Goal: Task Accomplishment & Management: Complete application form

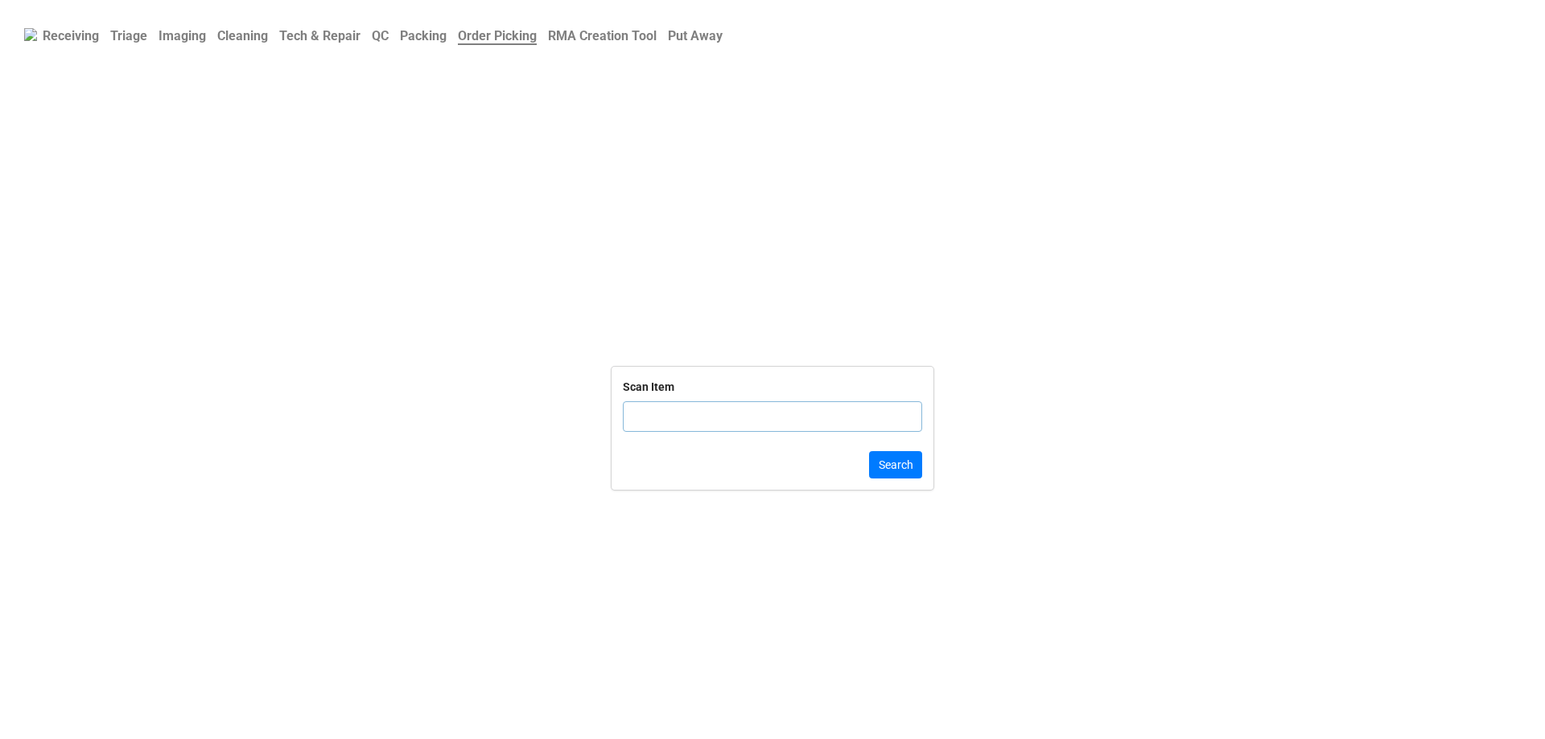
click at [735, 432] on input "text" at bounding box center [772, 416] width 299 height 31
click button "Search" at bounding box center [895, 464] width 53 height 27
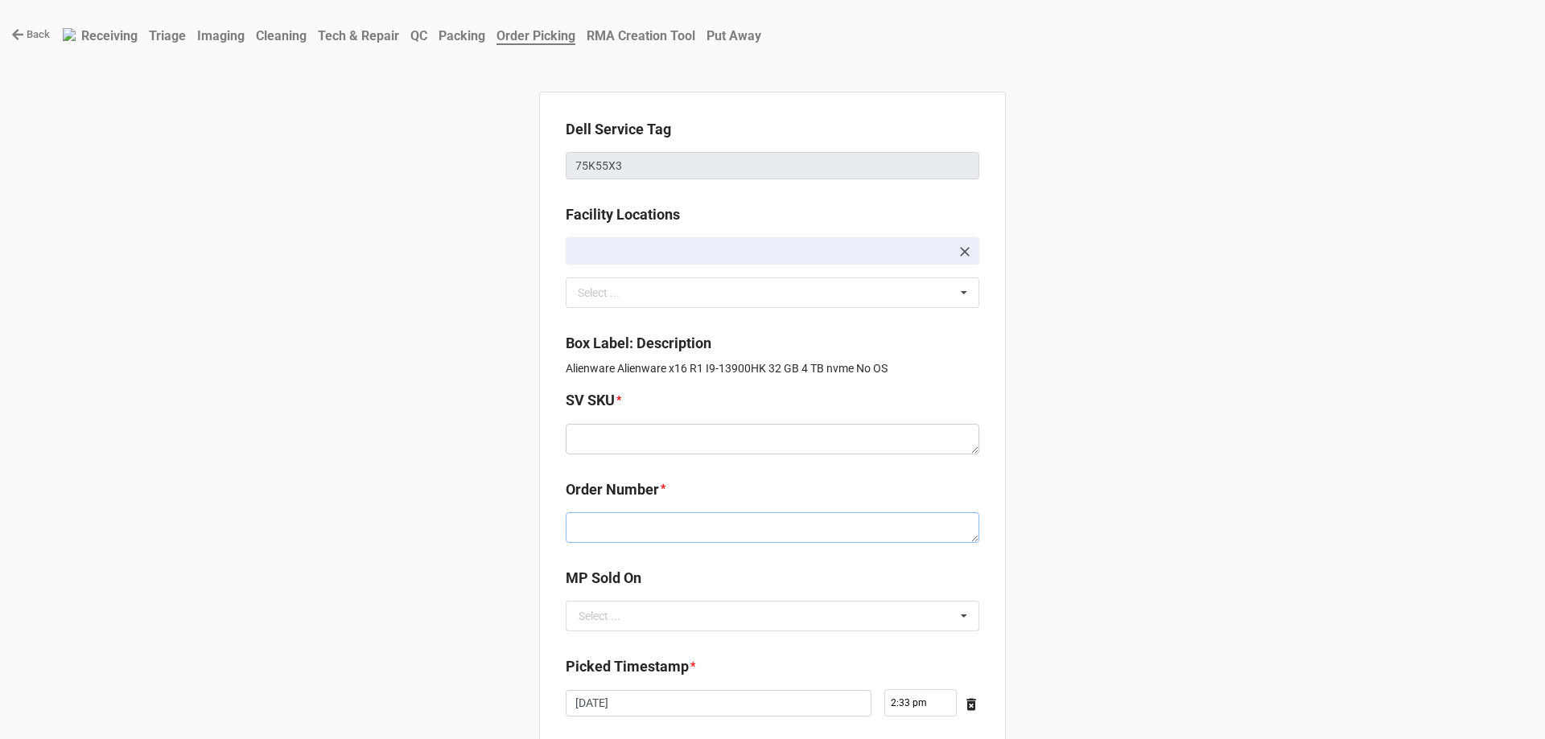
click at [663, 530] on textarea at bounding box center [773, 528] width 414 height 31
paste textarea "5032756"
type textarea "x"
type textarea "5032756"
click at [679, 615] on input "text" at bounding box center [773, 616] width 412 height 29
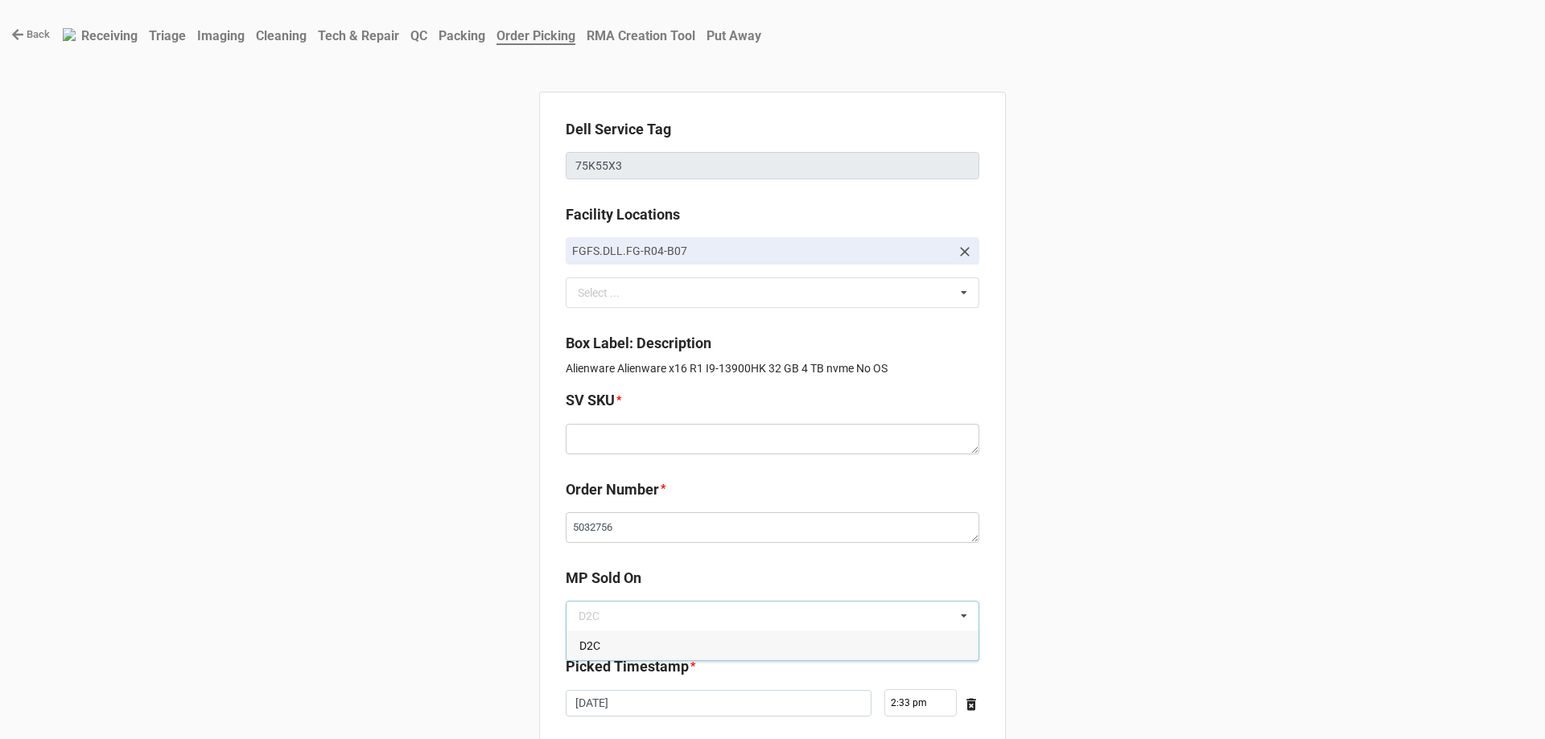
click at [677, 639] on div "D2C" at bounding box center [772, 646] width 412 height 30
click at [682, 447] on textarea at bounding box center [773, 439] width 414 height 31
paste textarea "E.X16R1.NOOS.1390HX.4TBSXXXX32G.G408x.XG1.SV.CxxW"
type textarea "x"
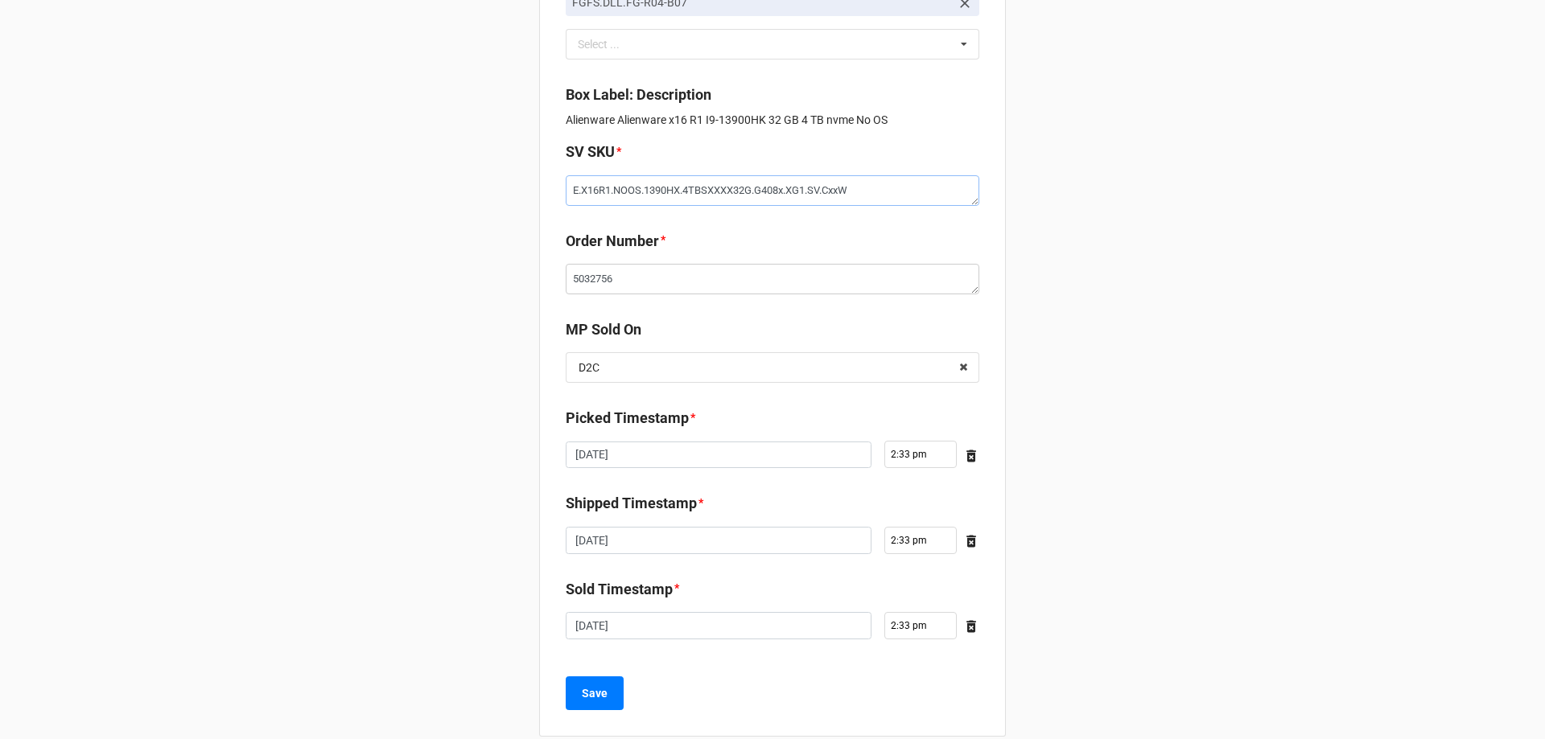
scroll to position [272, 0]
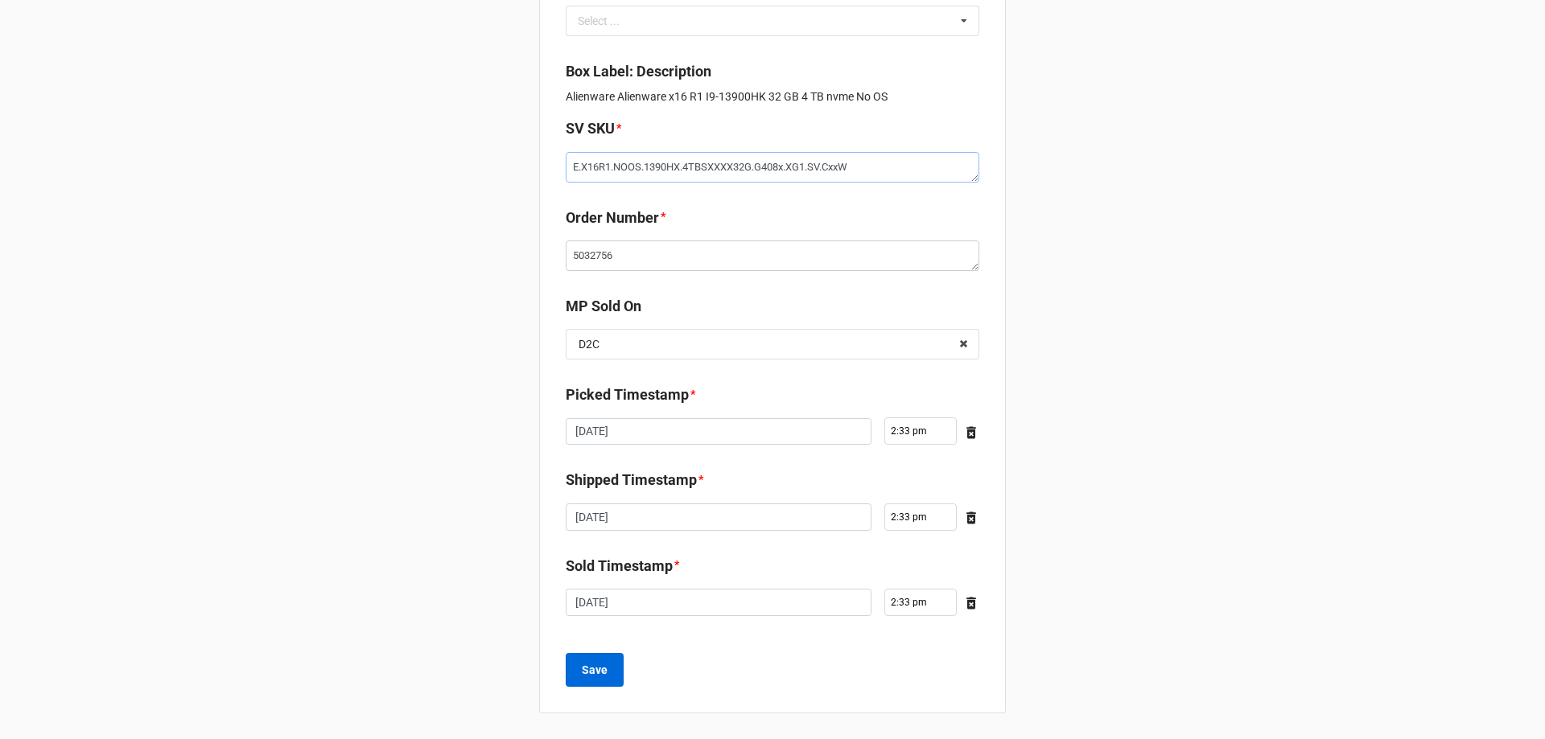
type textarea "E.X16R1.NOOS.1390HX.4TBSXXXX32G.G408x.XG1.SV.CxxW"
click at [616, 686] on button "Save" at bounding box center [595, 670] width 58 height 34
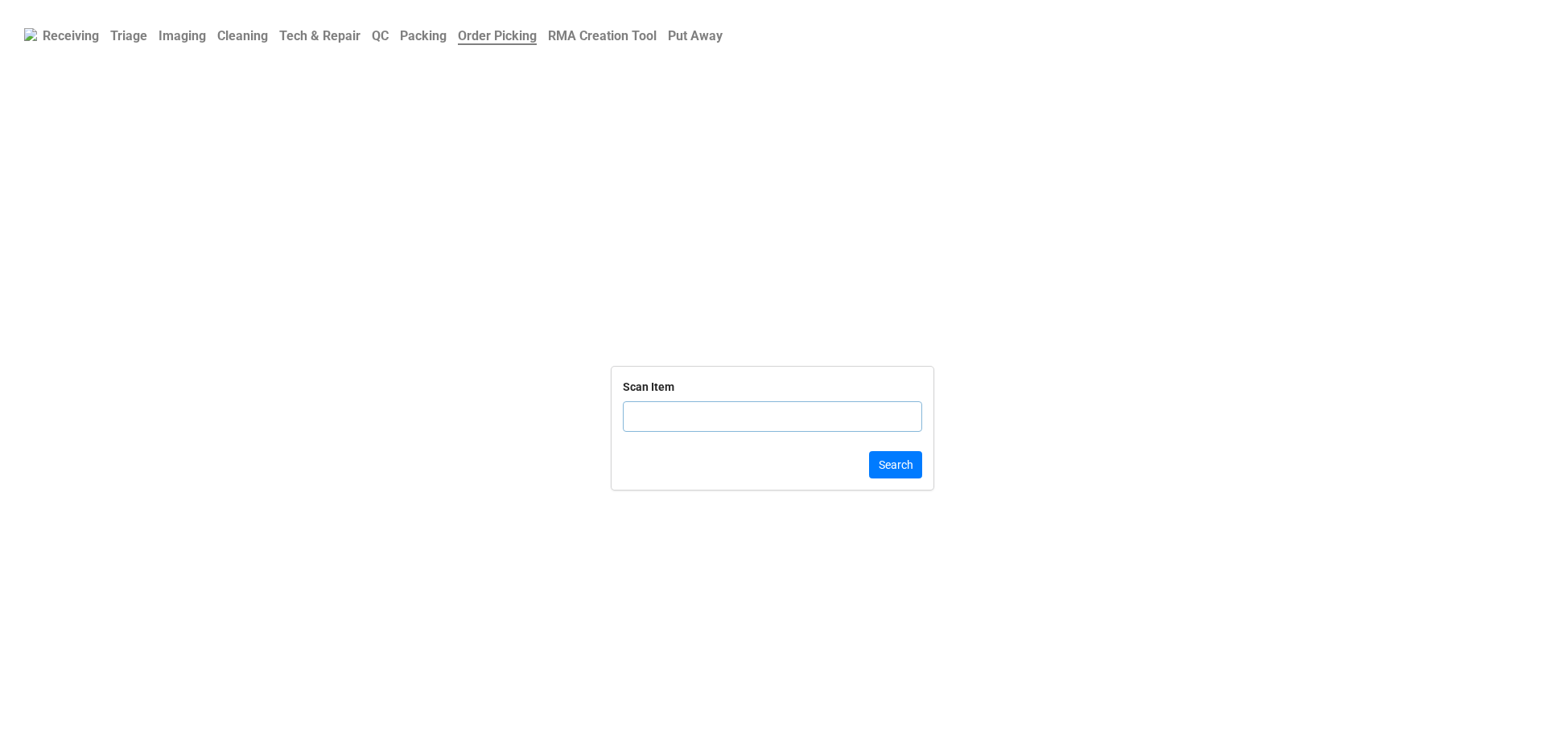
click at [822, 422] on input "text" at bounding box center [772, 416] width 299 height 31
click button "Search" at bounding box center [895, 464] width 53 height 27
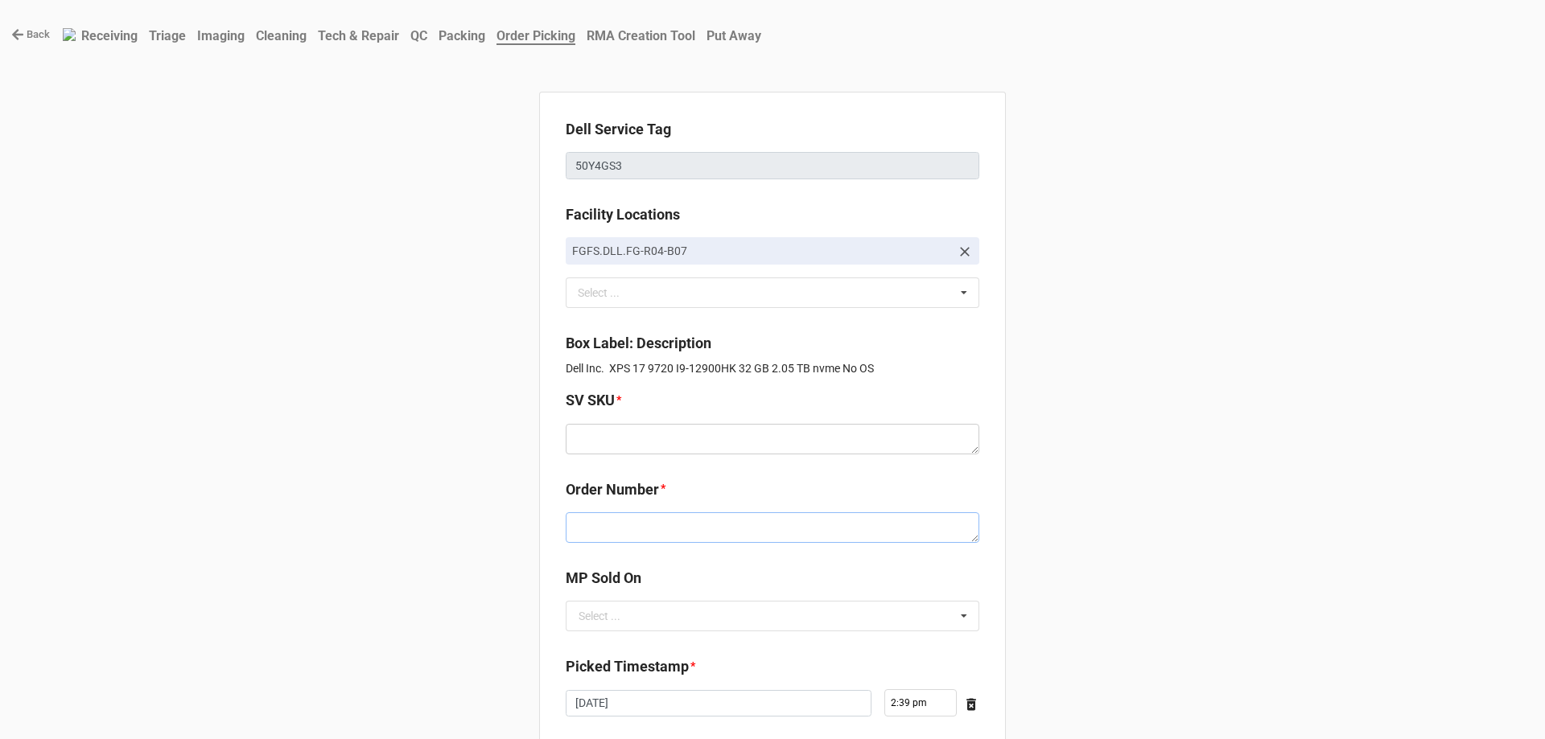
click at [570, 538] on textarea at bounding box center [773, 528] width 414 height 31
paste textarea "5032754"
type textarea "x"
type textarea "5032754"
click at [659, 603] on input "text" at bounding box center [773, 616] width 412 height 29
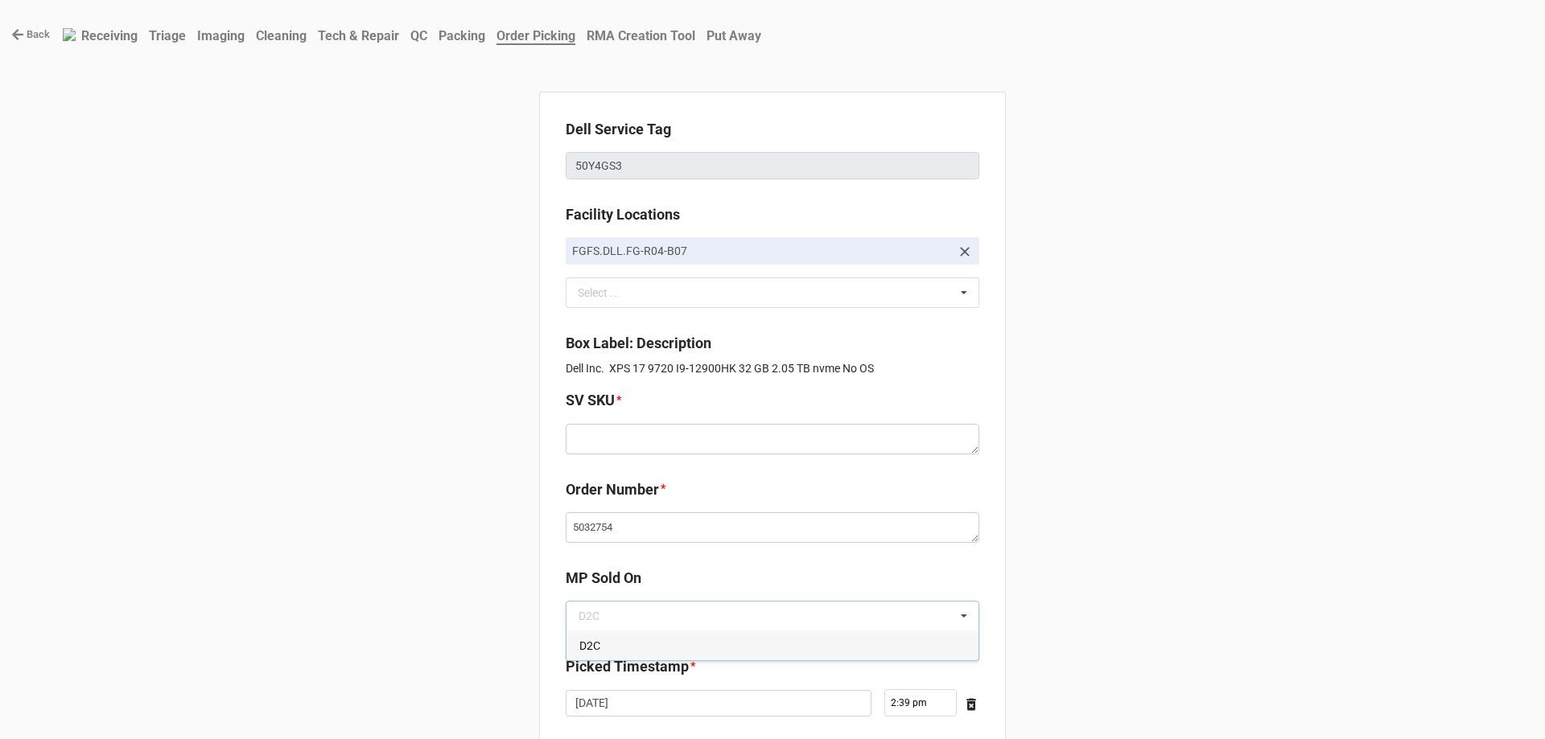
click at [662, 651] on div "D2C" at bounding box center [772, 646] width 412 height 30
click at [583, 452] on textarea at bounding box center [773, 439] width 414 height 31
paste textarea "D.X9720.NOOS.1290HK.2TBSXXXX32G.G306Q.XP1.SV.BxxW"
type textarea "x"
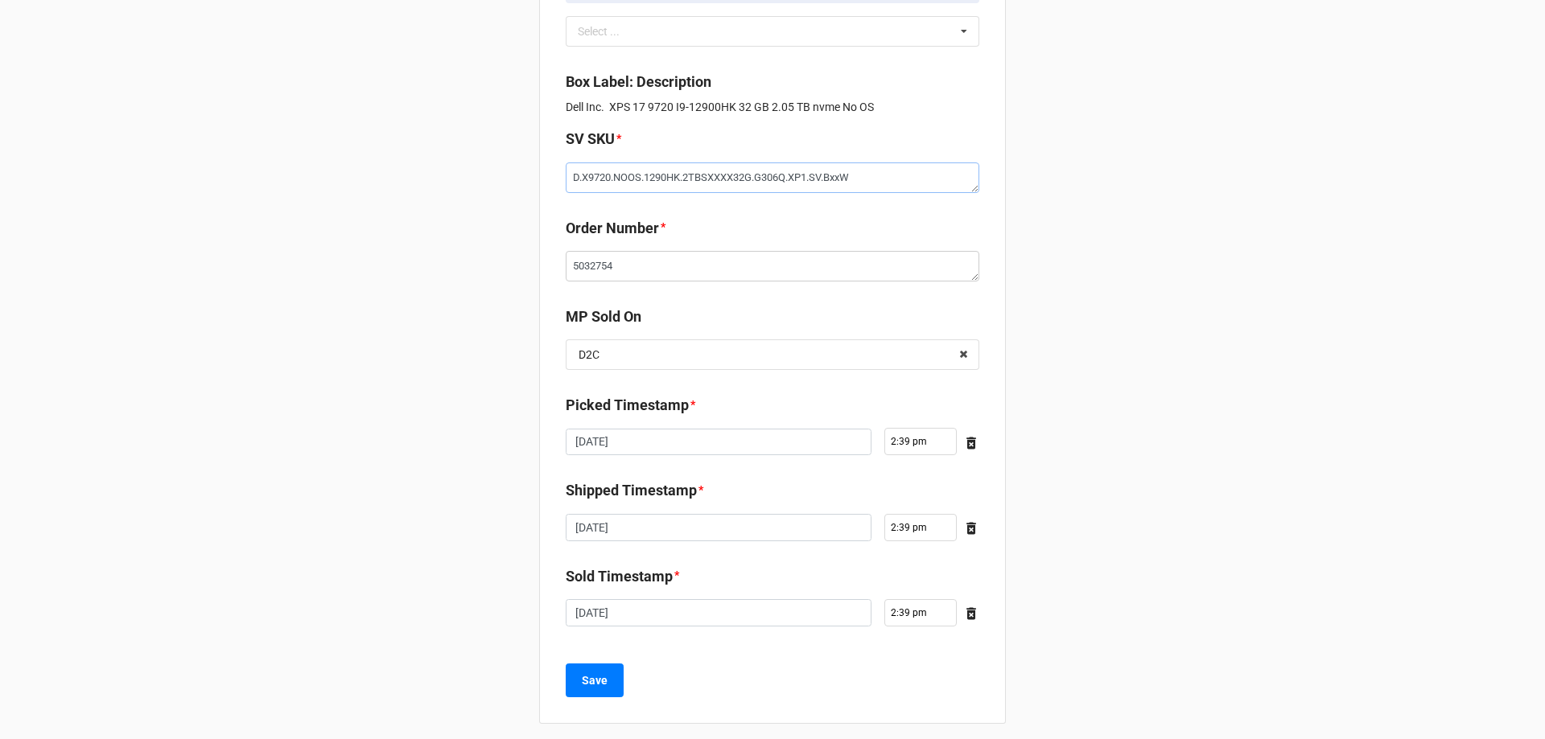
scroll to position [272, 0]
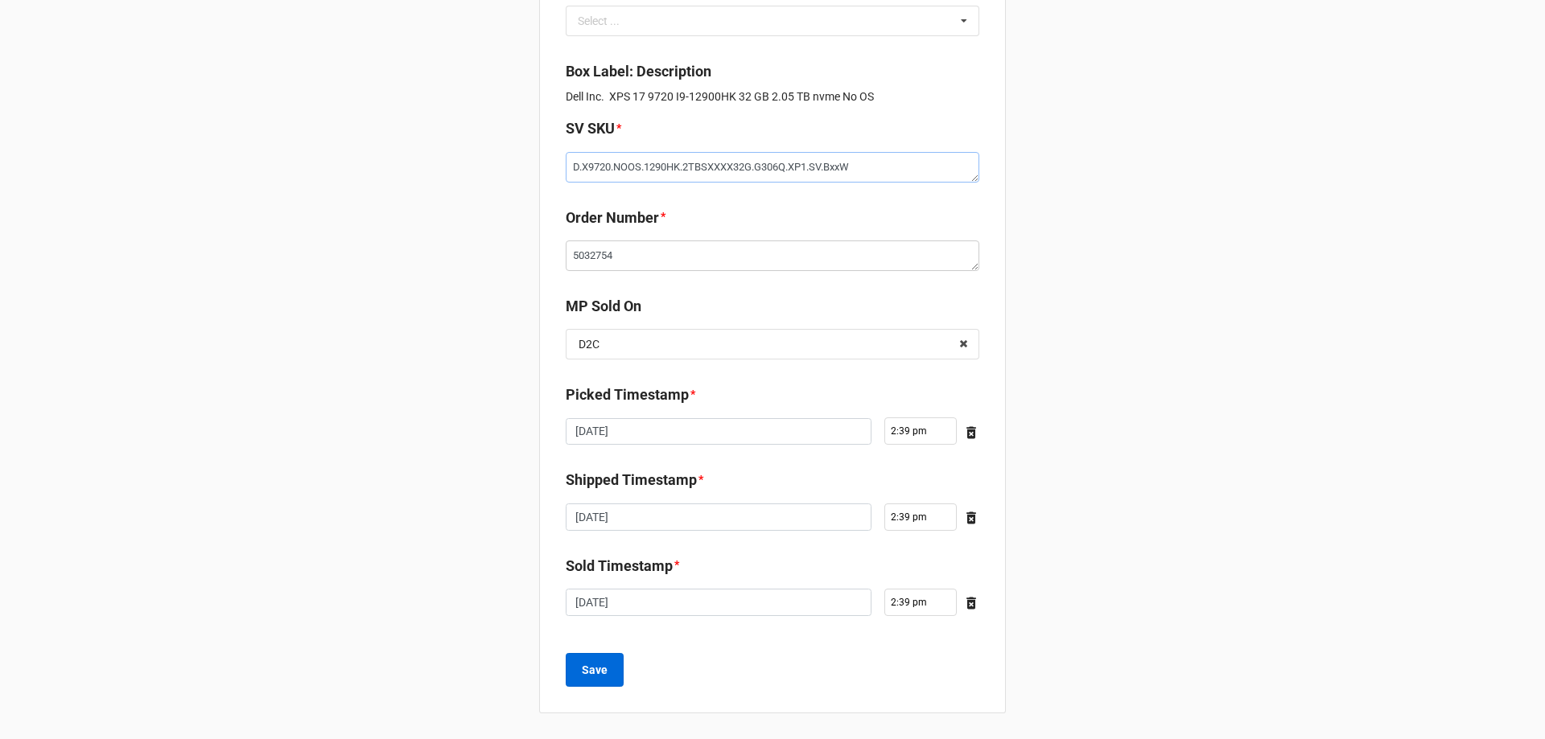
type textarea "D.X9720.NOOS.1290HK.2TBSXXXX32G.G306Q.XP1.SV.BxxW"
click at [587, 687] on button "Save" at bounding box center [595, 670] width 58 height 34
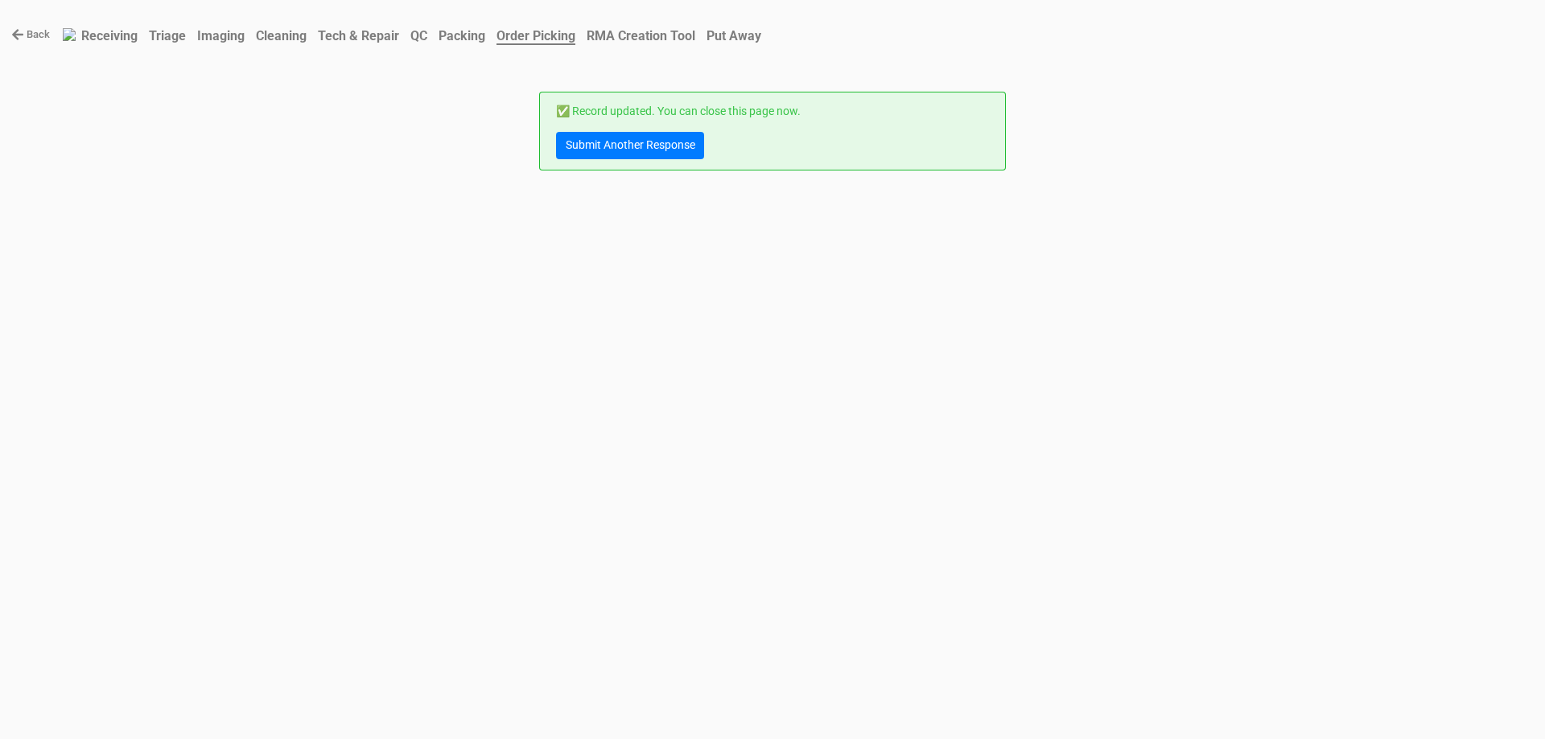
scroll to position [0, 0]
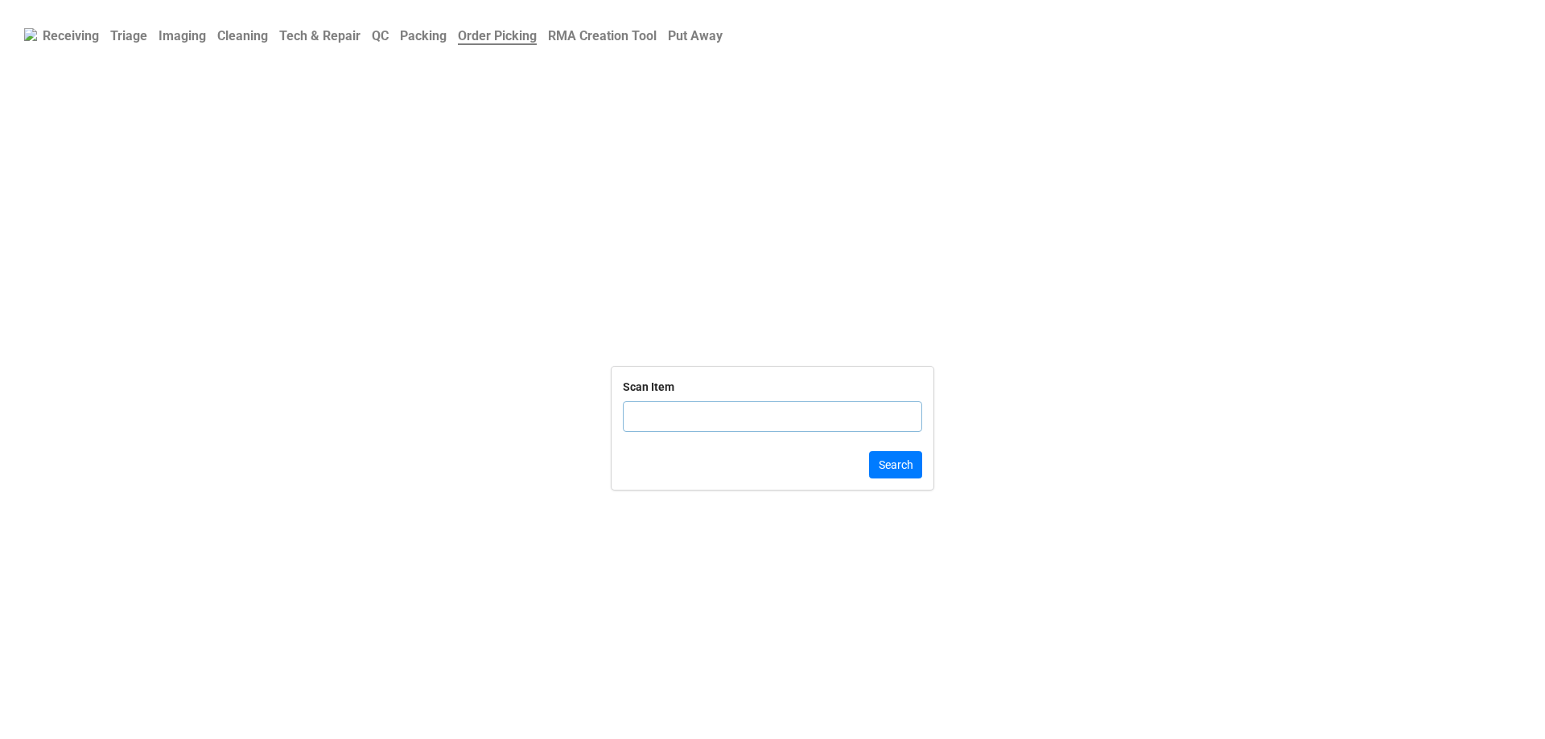
click at [702, 431] on input "text" at bounding box center [772, 416] width 299 height 31
type input "DLRTN17526758"
click button "Search" at bounding box center [895, 464] width 53 height 27
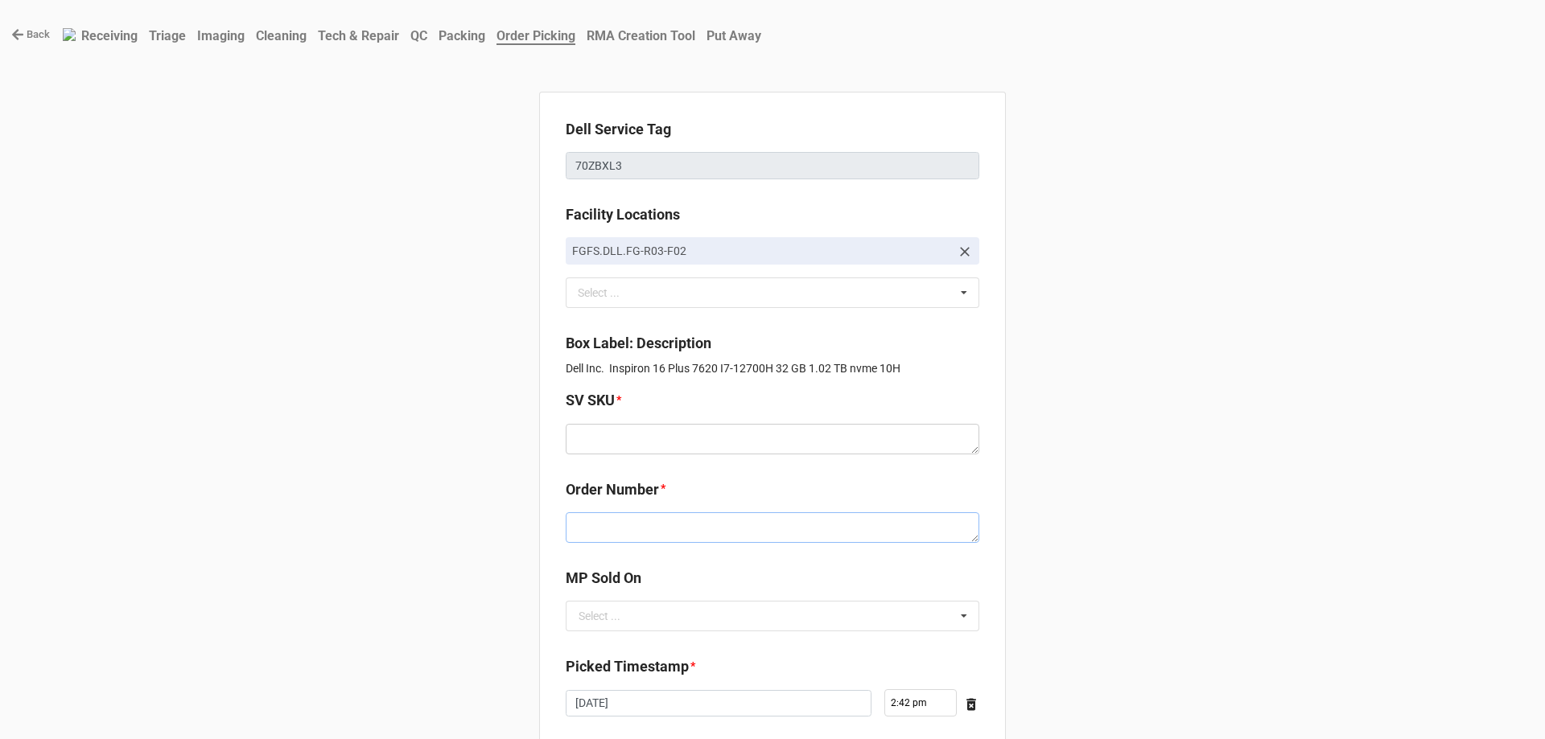
click at [679, 538] on textarea at bounding box center [773, 528] width 414 height 31
paste textarea "5032760"
type textarea "x"
type textarea "5032760"
click at [725, 625] on input "text" at bounding box center [773, 616] width 412 height 29
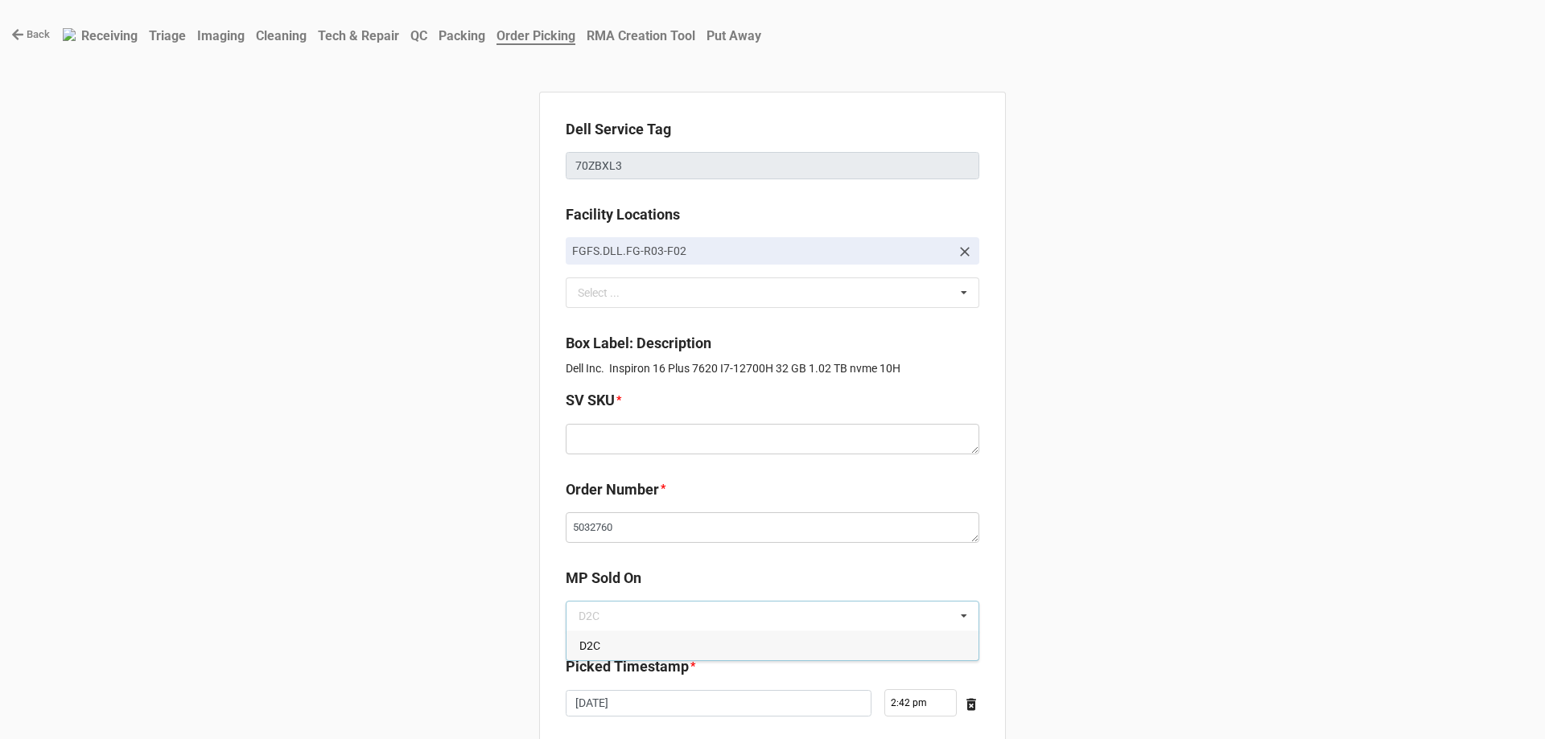
click at [722, 649] on div "D2C" at bounding box center [772, 646] width 412 height 30
click at [694, 441] on textarea at bounding box center [773, 439] width 414 height 31
paste textarea "D.I7620.W10H.12700H.1TBSXXXX32G.G306Q.XE1.BU.CxxW"
type textarea "x"
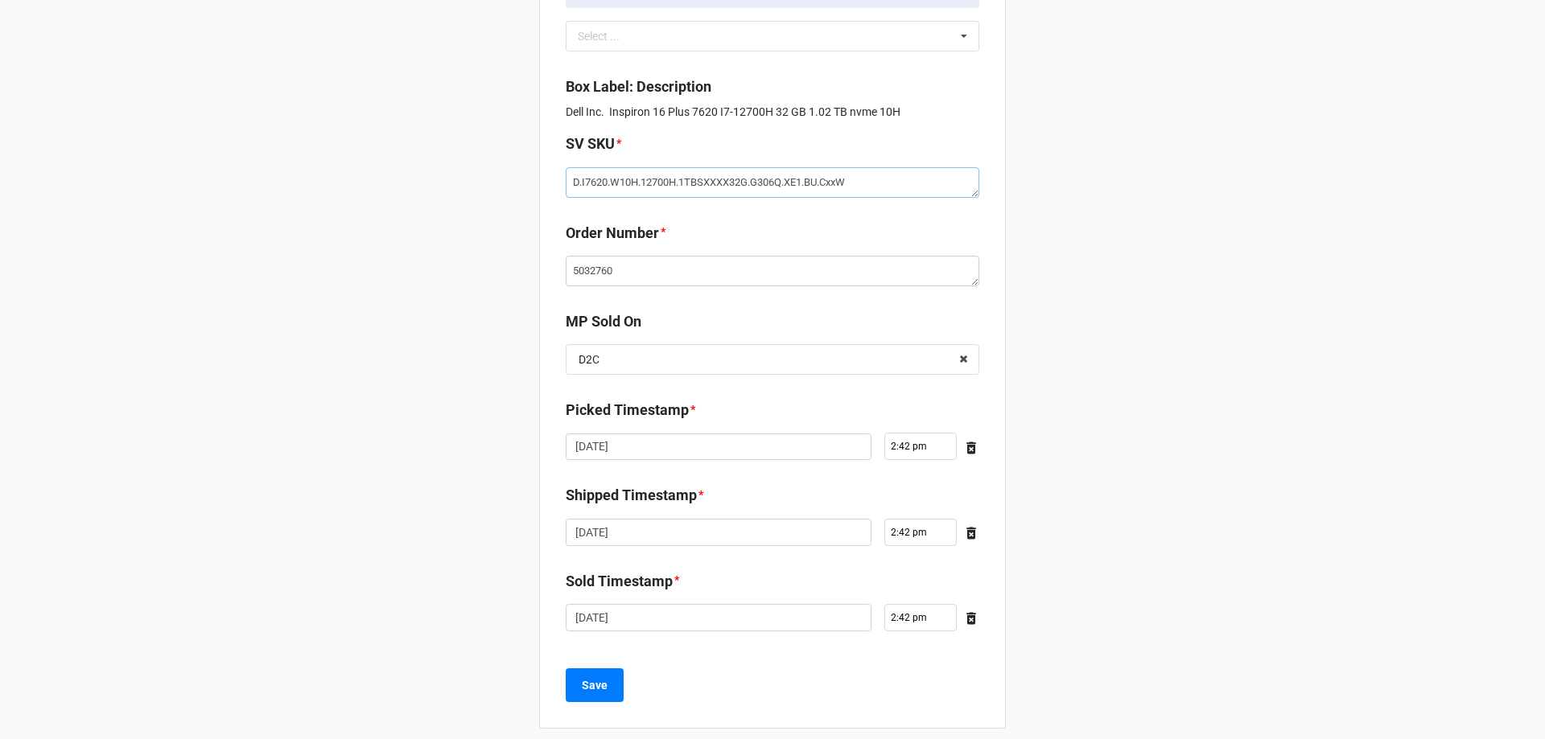
scroll to position [272, 0]
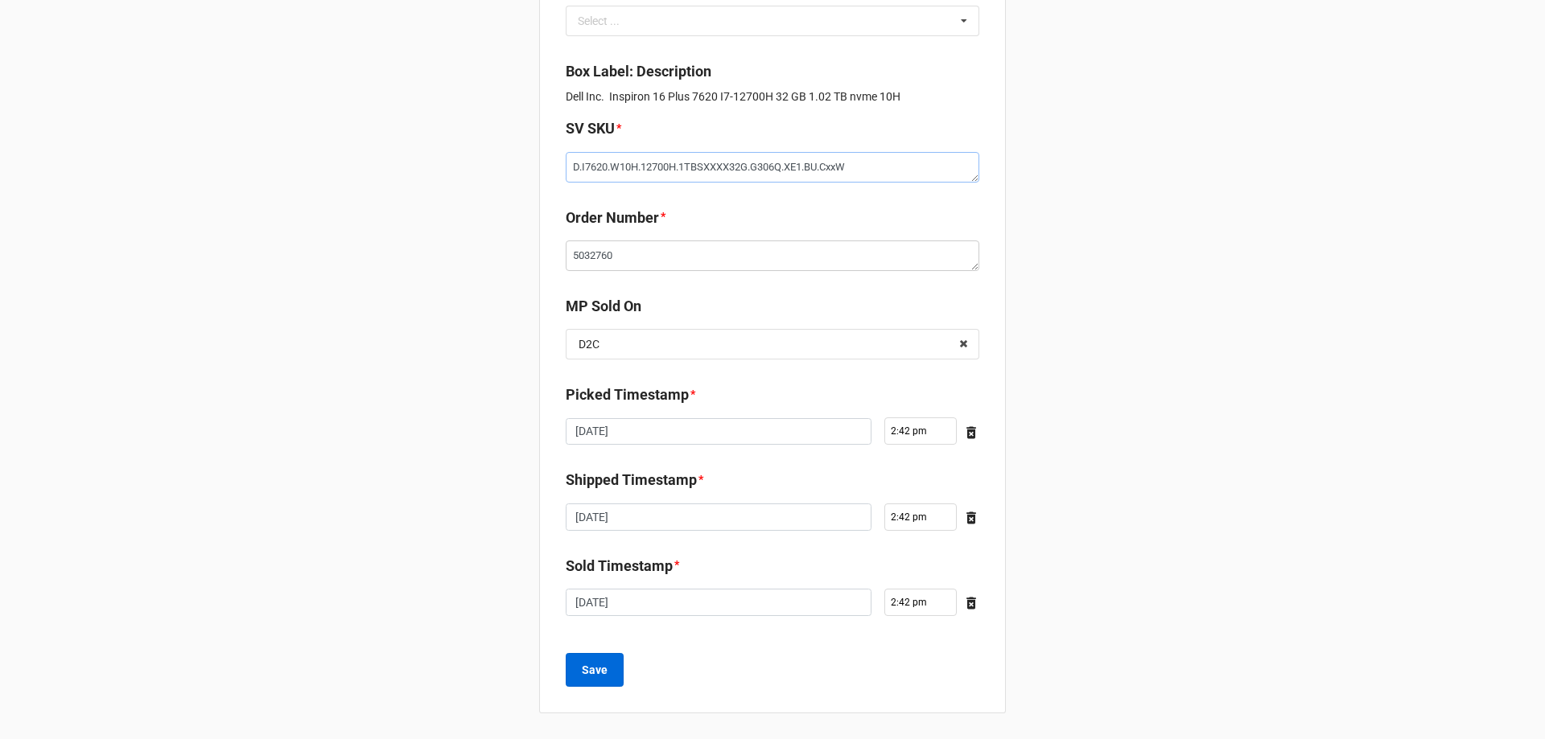
type textarea "D.I7620.W10H.12700H.1TBSXXXX32G.G306Q.XE1.BU.CxxW"
click at [587, 659] on button "Save" at bounding box center [595, 670] width 58 height 34
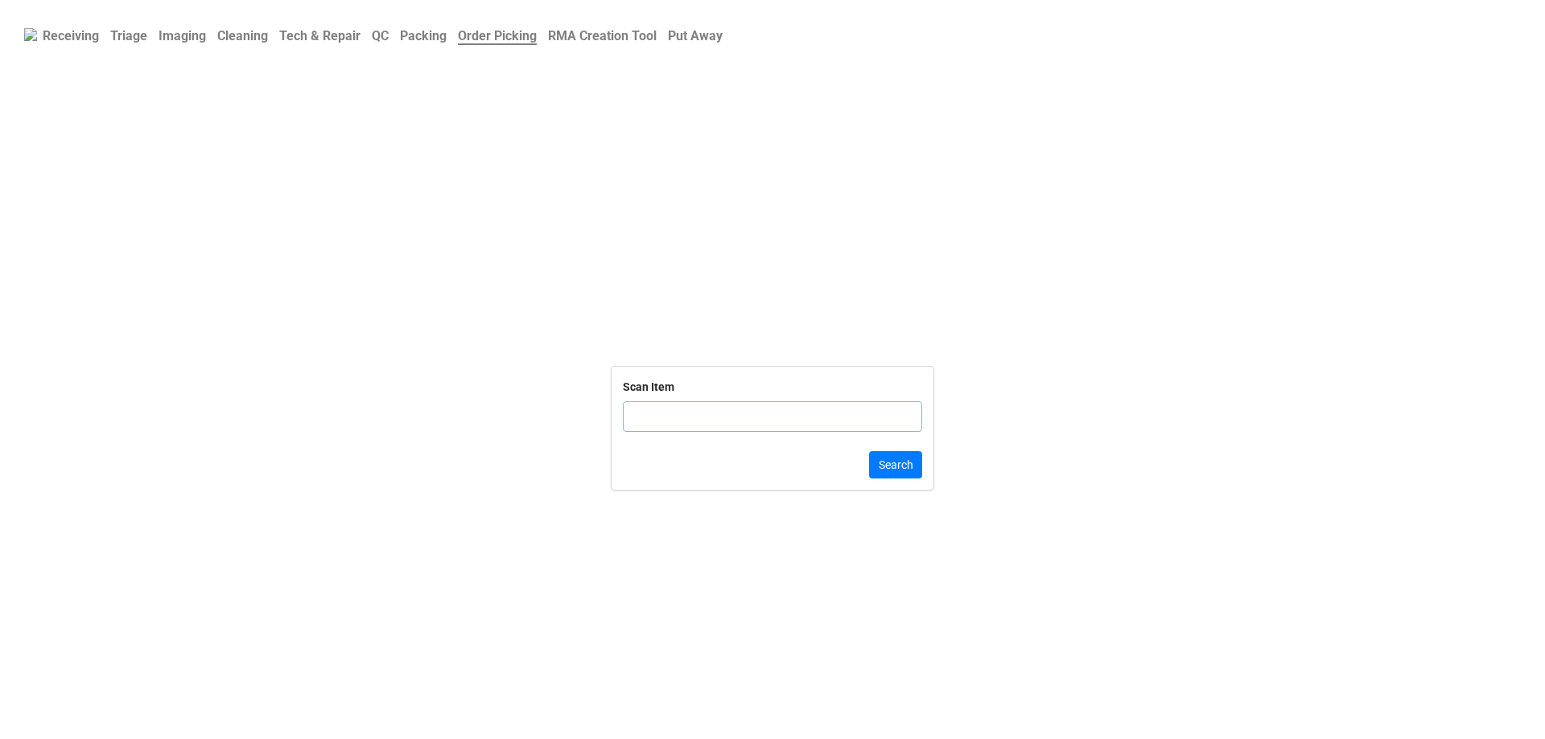
click at [817, 452] on div "Search" at bounding box center [772, 464] width 299 height 27
click at [818, 404] on input "text" at bounding box center [772, 416] width 299 height 31
click button "Search" at bounding box center [895, 464] width 53 height 27
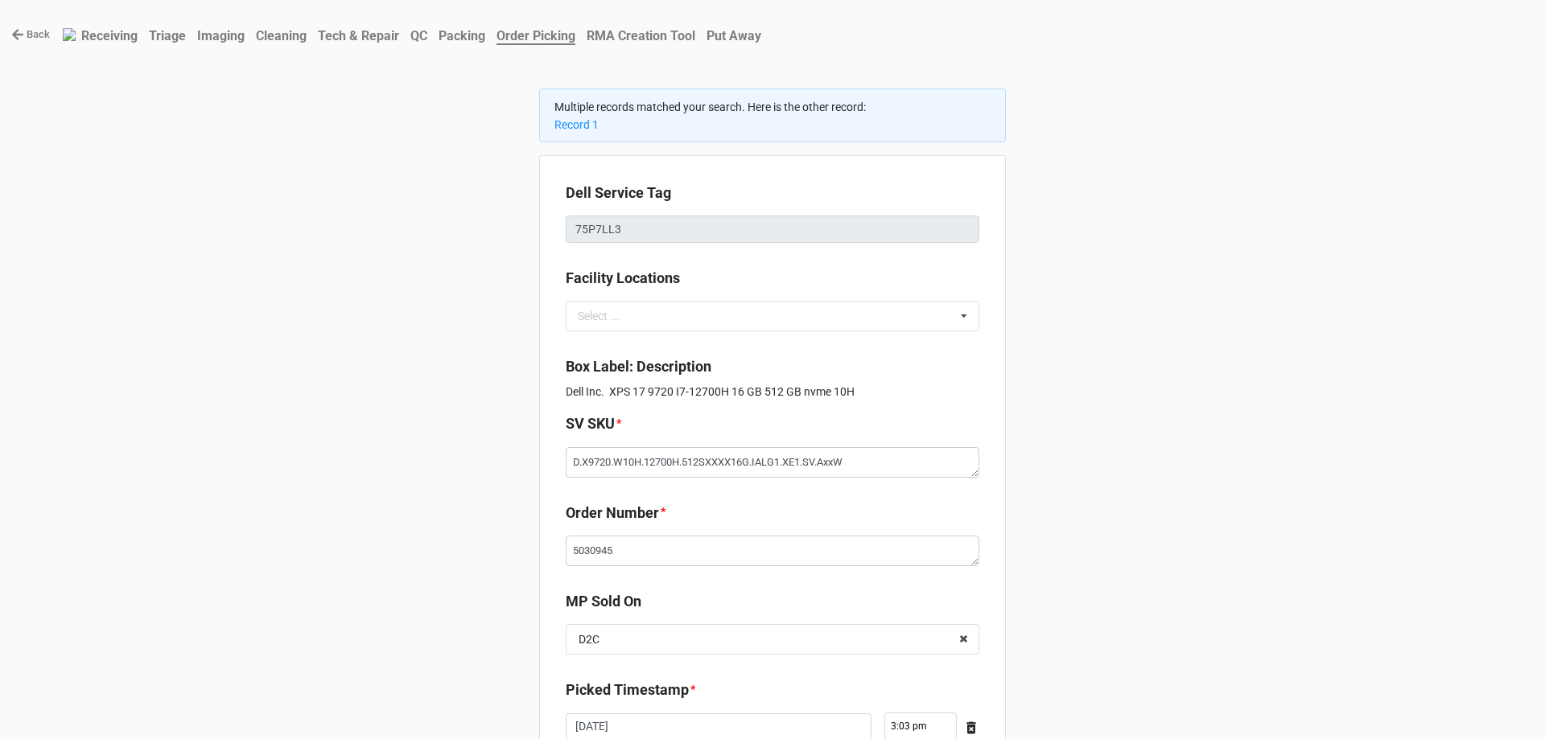
type textarea "x"
click at [587, 125] on link "Record 1" at bounding box center [576, 124] width 44 height 13
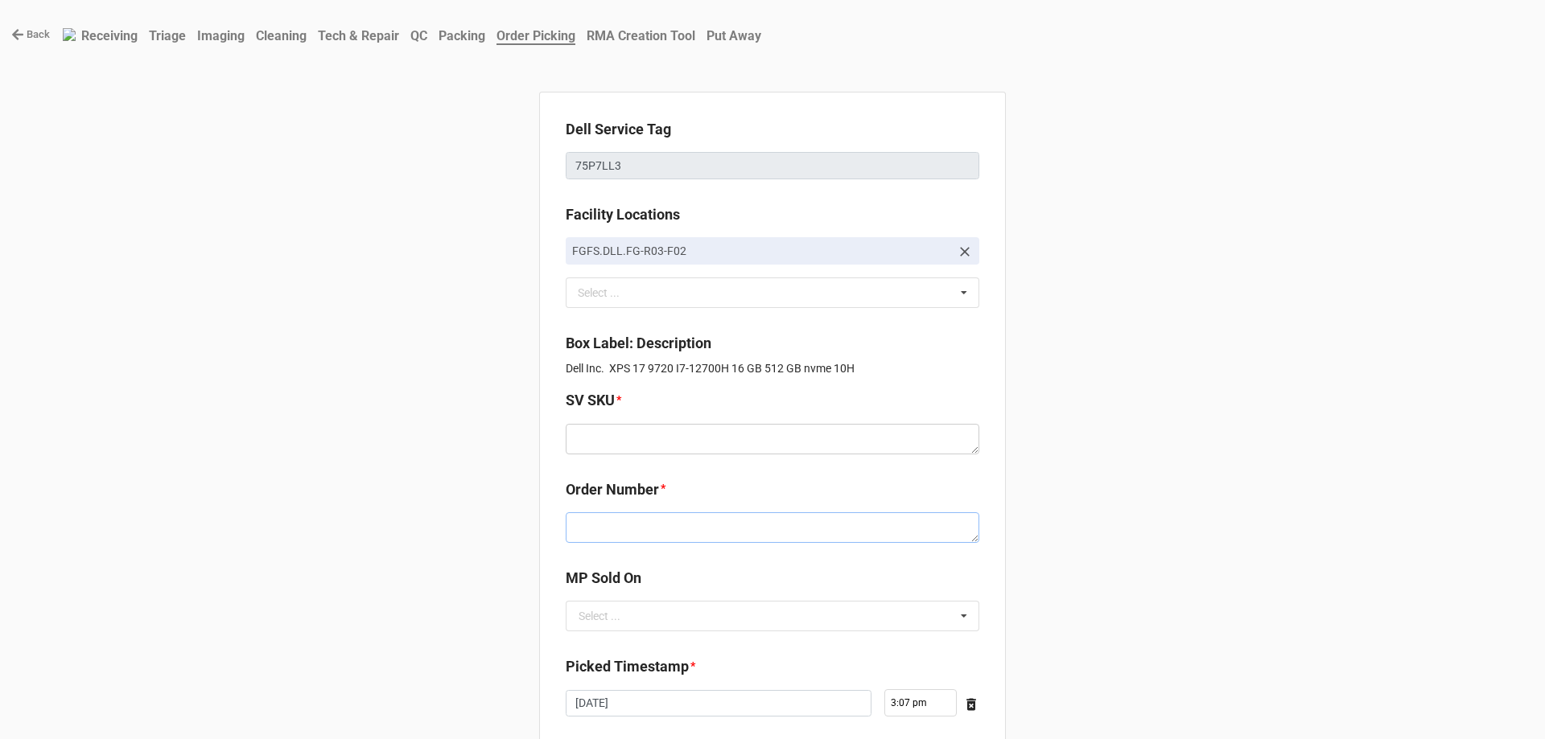
click at [674, 534] on textarea at bounding box center [773, 528] width 414 height 31
paste textarea "D.I7620.W10H.12700H.1TBSXXXX32G.G306Q.XE1.BU.CxxW"
type textarea "x"
click at [816, 528] on textarea "D.I7620.W10H.12700H.1TBSXXXX32G.G306Q.XE1.BU.CxxW" at bounding box center [773, 528] width 414 height 31
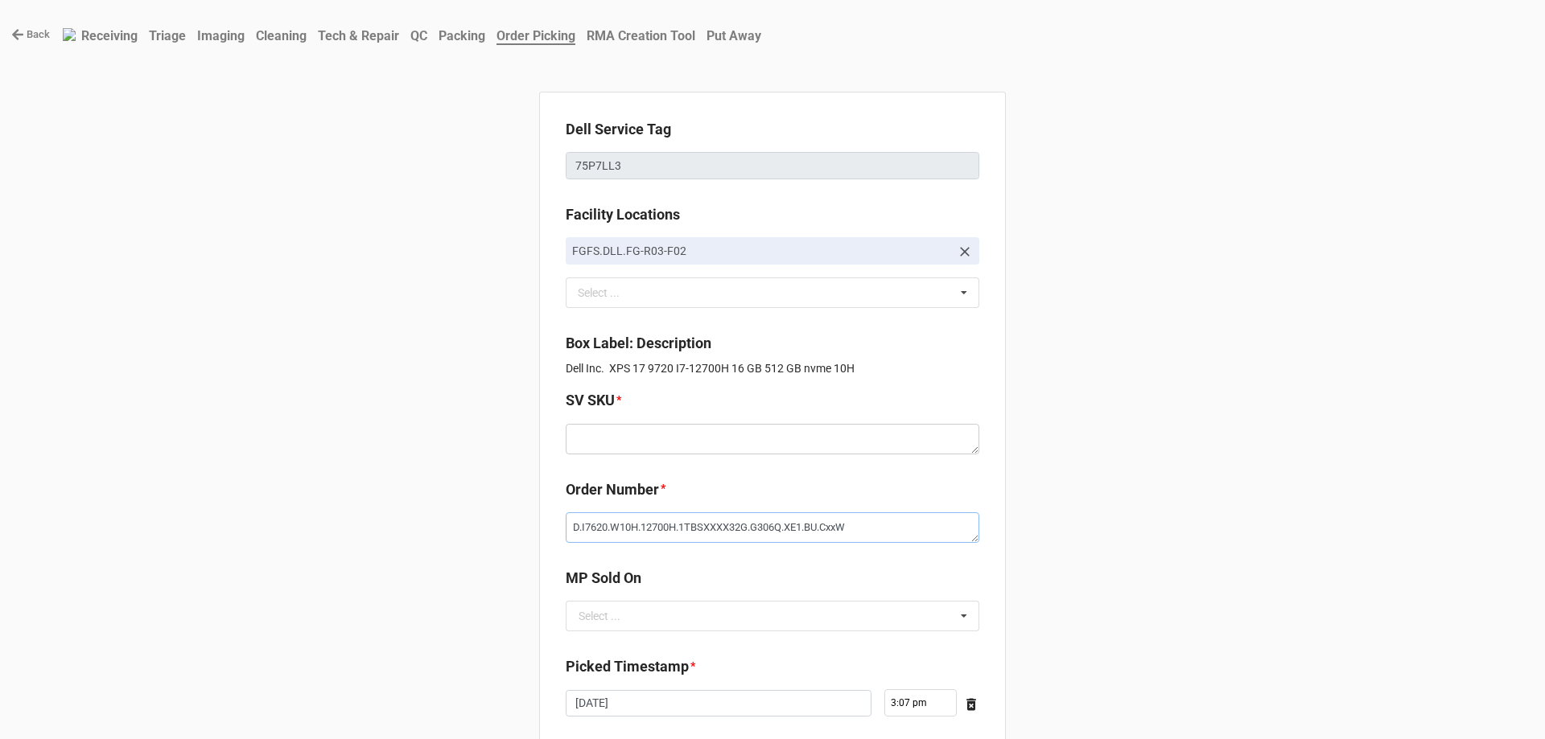
click at [816, 528] on textarea "D.I7620.W10H.12700H.1TBSXXXX32G.G306Q.XE1.BU.CxxW" at bounding box center [773, 528] width 414 height 31
type textarea "D.I7620.W10H.12700H.1TBSXXXX32G.G306Q.XE1.BU.CxxW"
click at [613, 433] on textarea at bounding box center [773, 439] width 414 height 31
paste textarea "D.I7620.W10H.12700H.1TBSXXXX32G.G306Q.XE1.BU.CxxW"
type textarea "x"
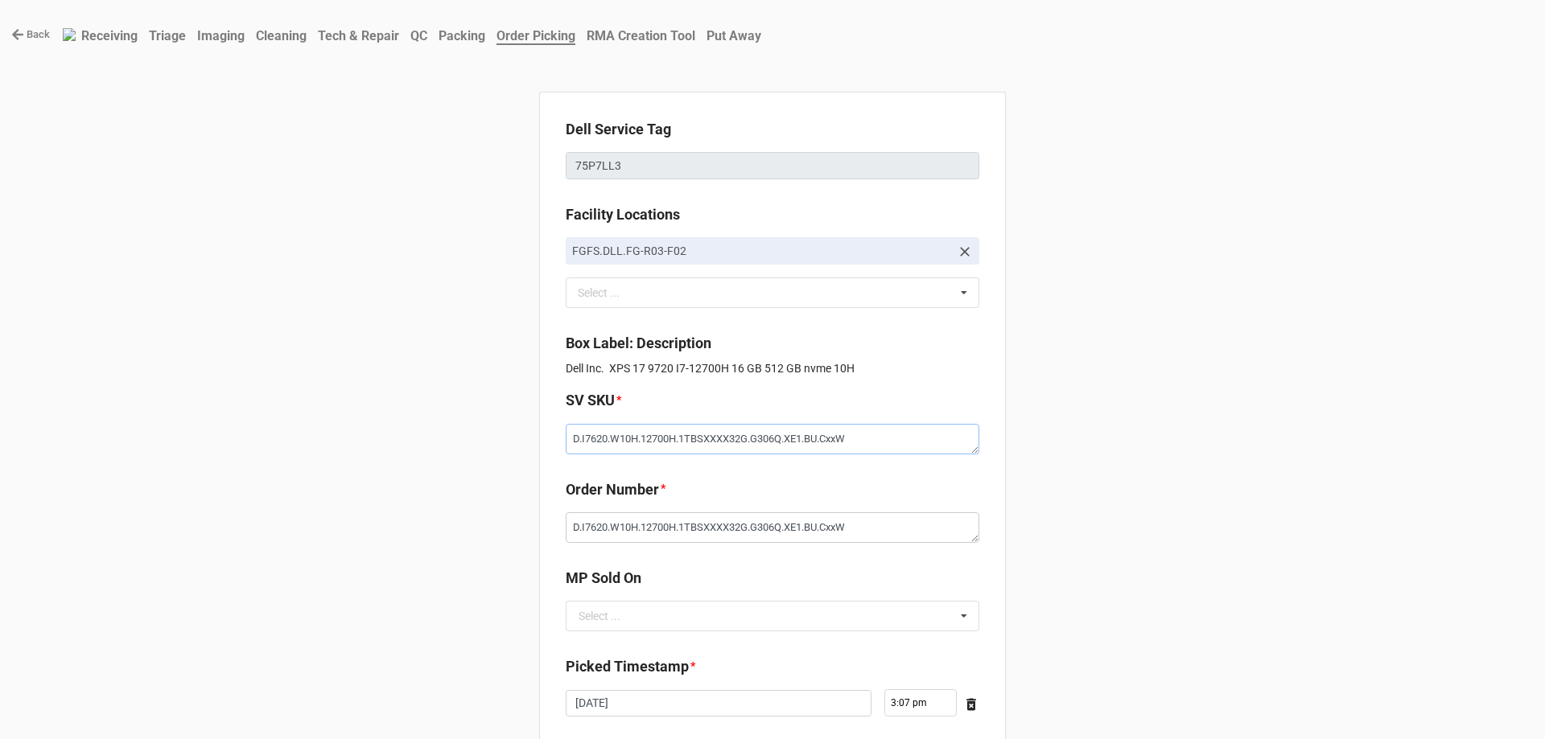
type textarea "D.I7620.W10H.12700H.1TBSXXXX32G.G306Q.XE1.BU.CxxW"
click at [707, 523] on textarea "D.I7620.W10H.12700H.1TBSXXXX32G.G306Q.XE1.BU.CxxW" at bounding box center [773, 528] width 414 height 31
type textarea "x"
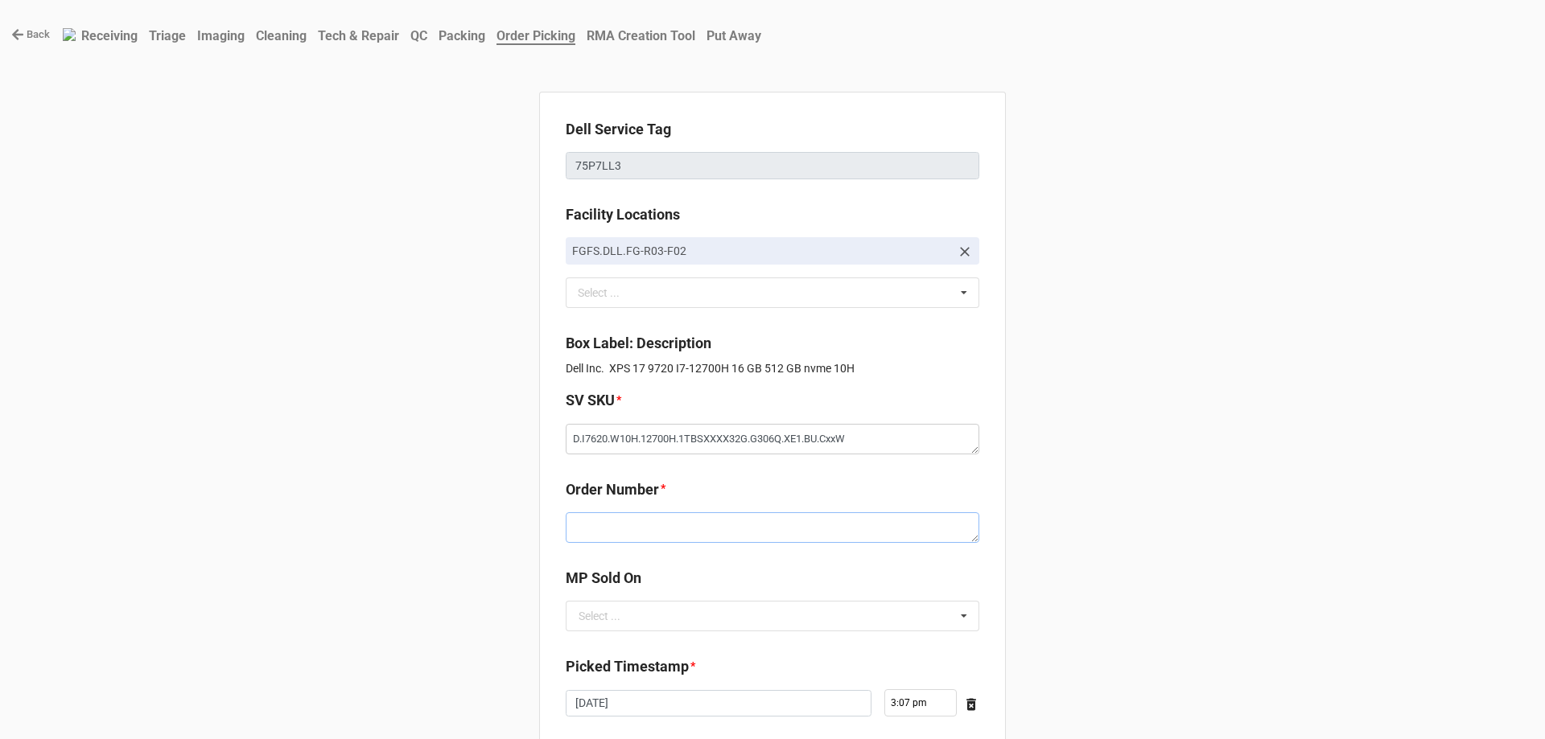
paste textarea "5032768"
type textarea "x"
type textarea "5032768"
click at [644, 618] on input "text" at bounding box center [773, 616] width 412 height 29
click at [637, 634] on div "D2C" at bounding box center [772, 646] width 412 height 30
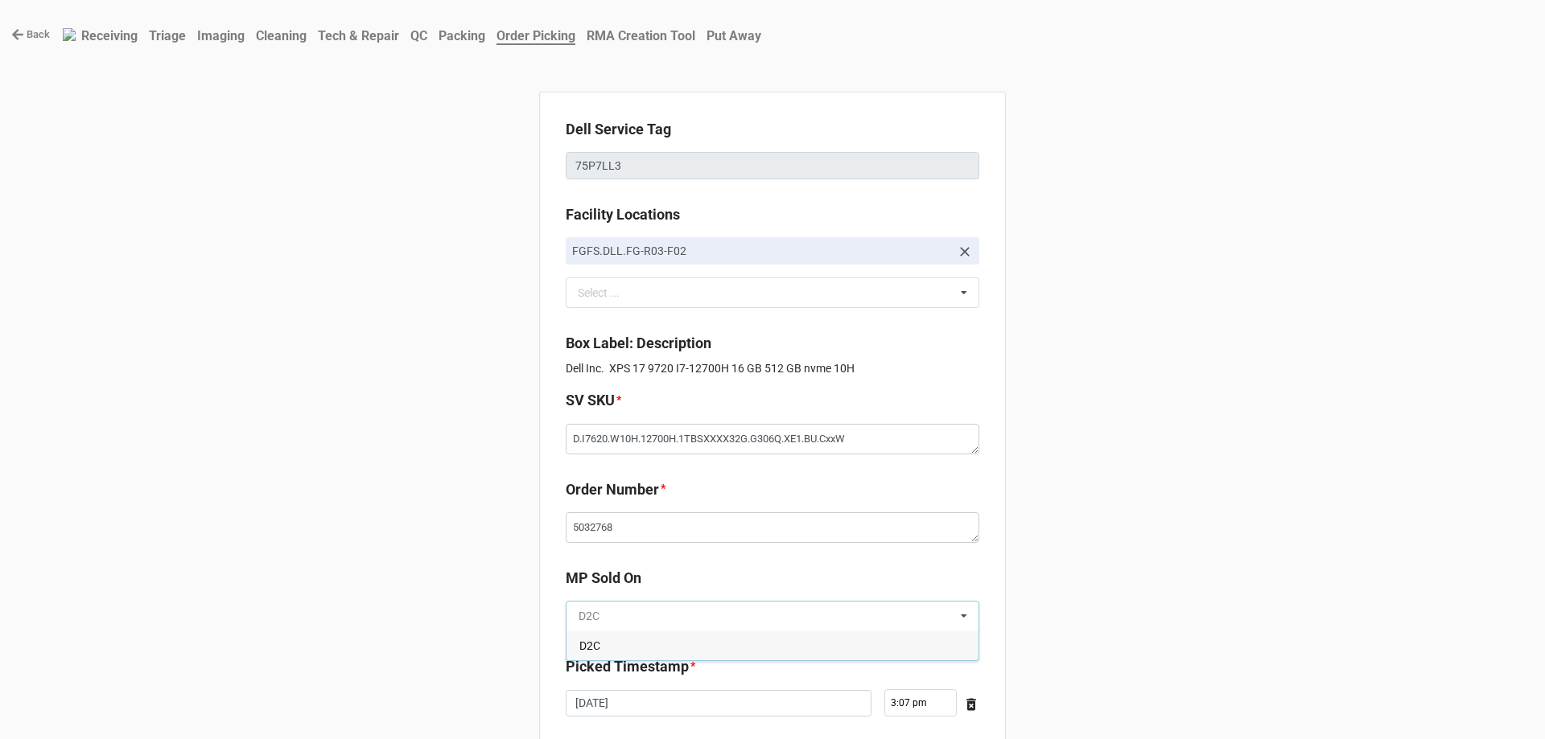
type textarea "x"
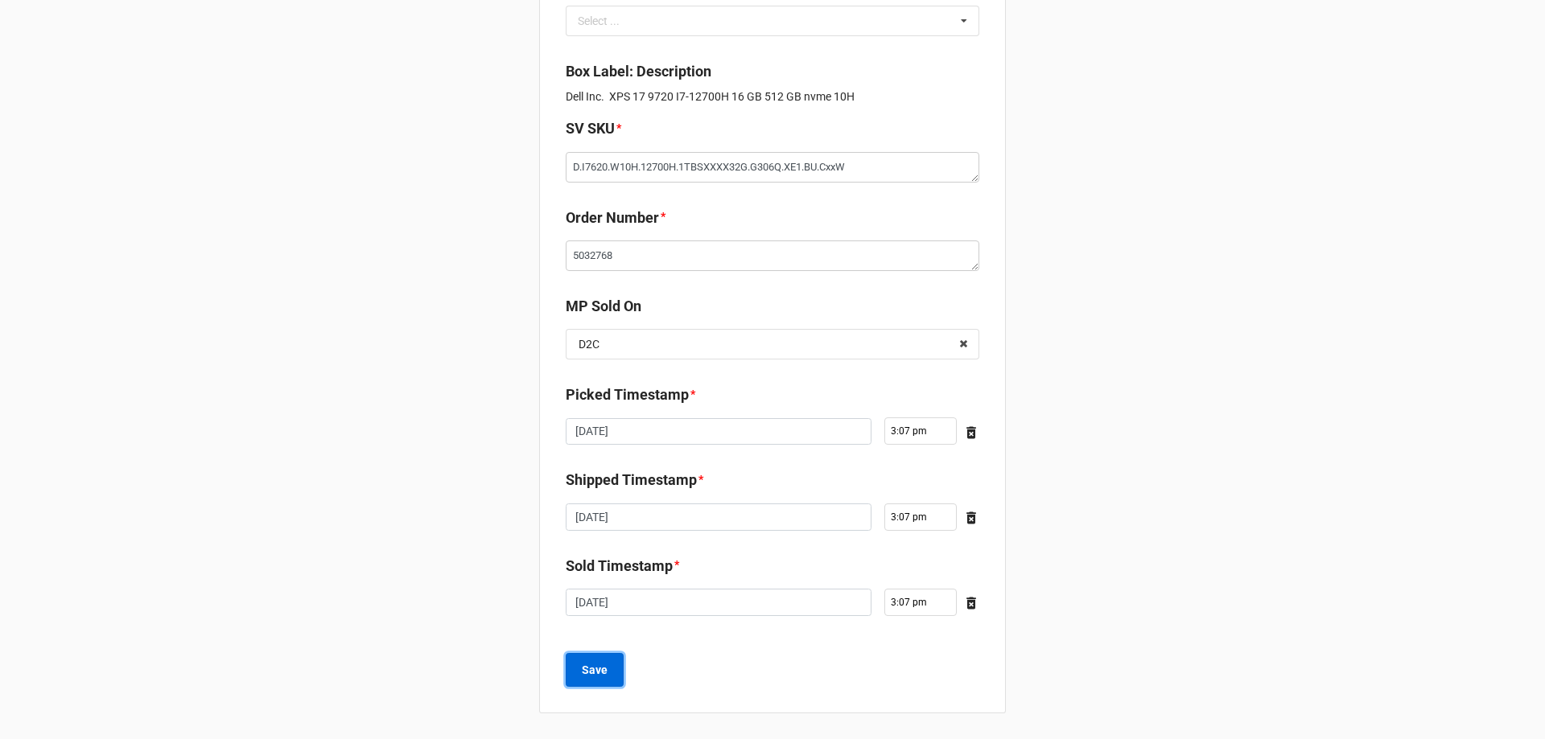
click at [600, 677] on b "Save" at bounding box center [595, 670] width 26 height 17
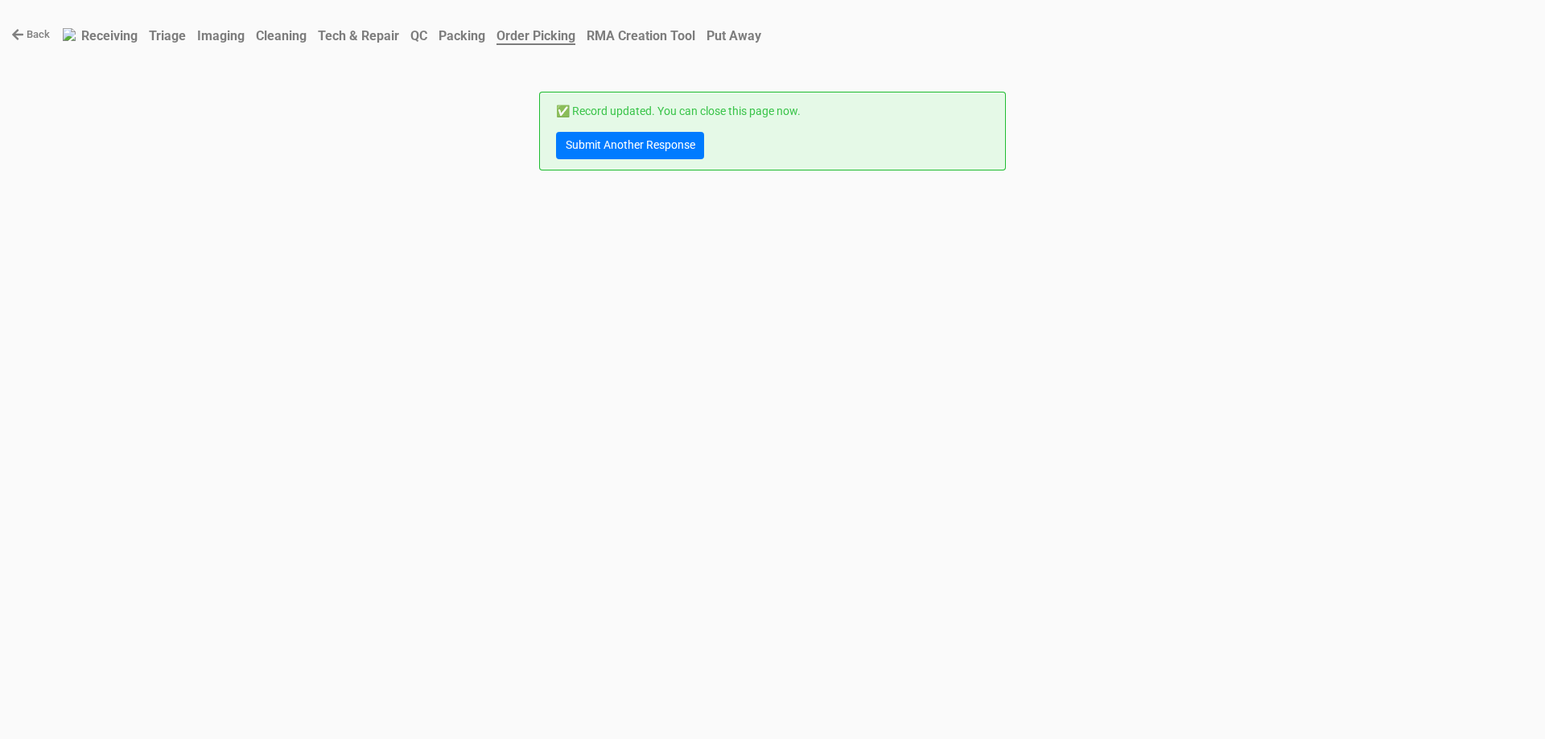
scroll to position [0, 0]
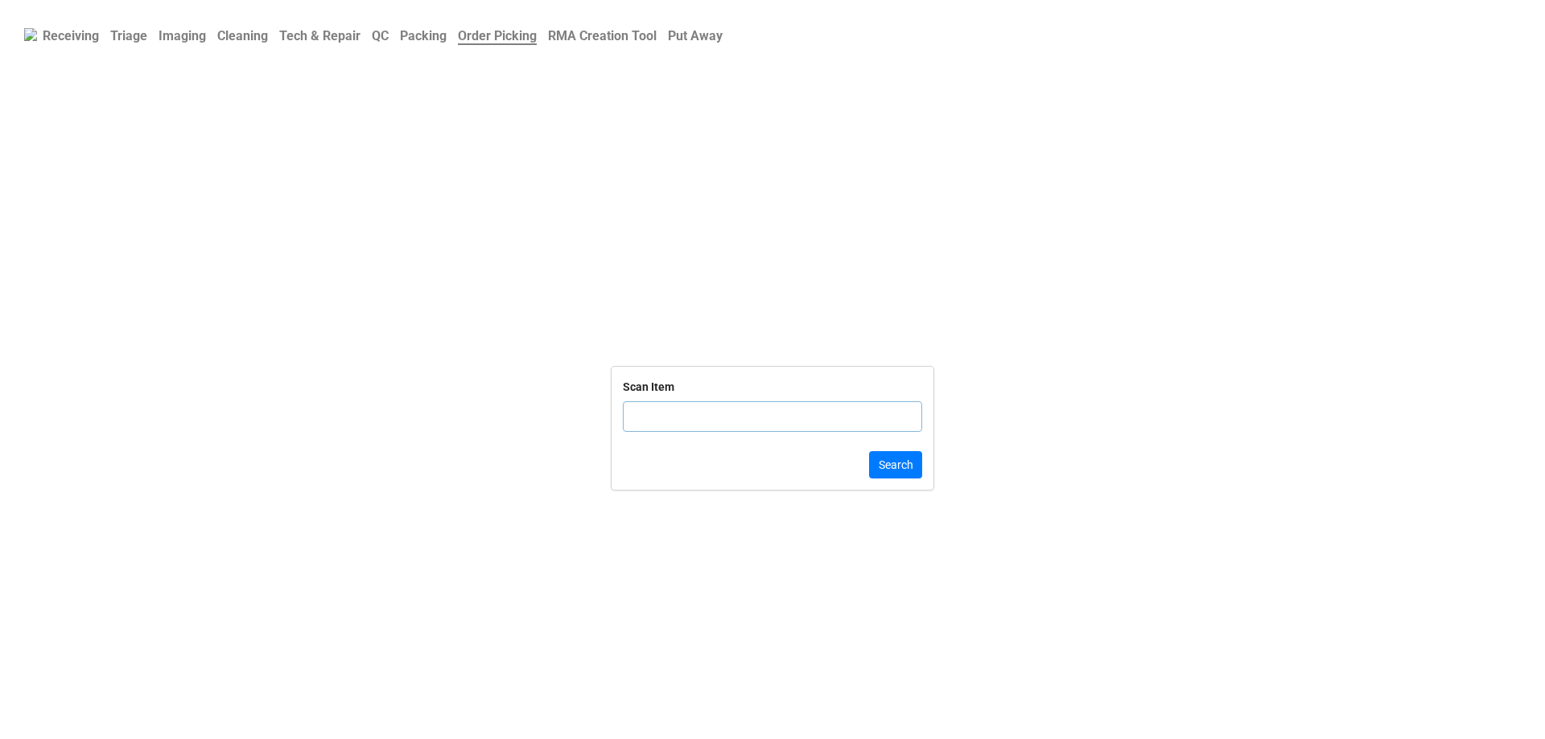
click at [688, 417] on input "text" at bounding box center [772, 416] width 299 height 31
type input "[US_VEHICLE_IDENTIFICATION_NUMBER]"
click button "Search" at bounding box center [895, 464] width 53 height 27
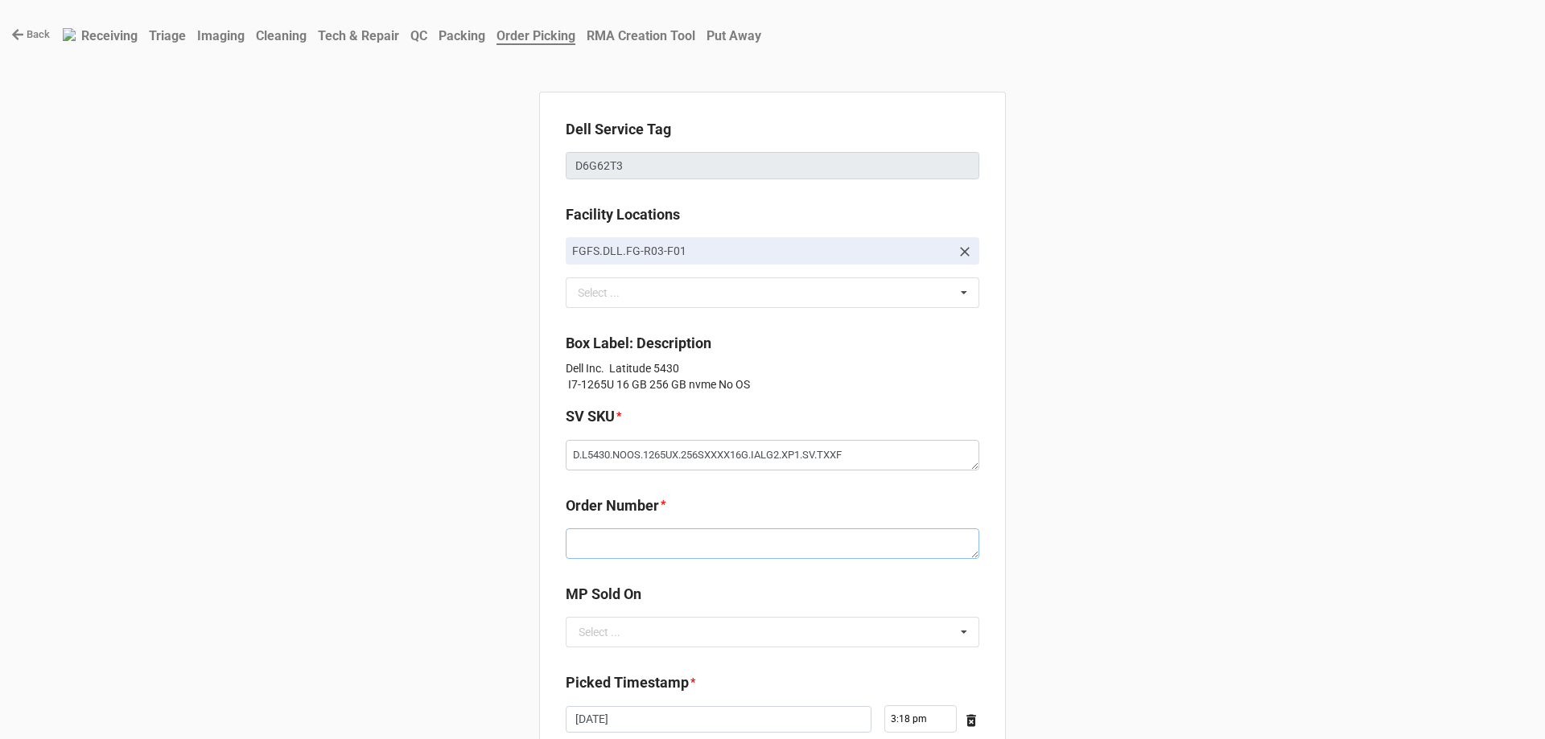
click at [615, 537] on textarea at bounding box center [773, 544] width 414 height 31
paste textarea "5032750"
type textarea "x"
type textarea "5032750"
click at [665, 663] on div "Dell Service Tag D6G62T3 Facility Locations FGFS.DLL.FG-R03-F01 Select ... No r…" at bounding box center [772, 547] width 467 height 910
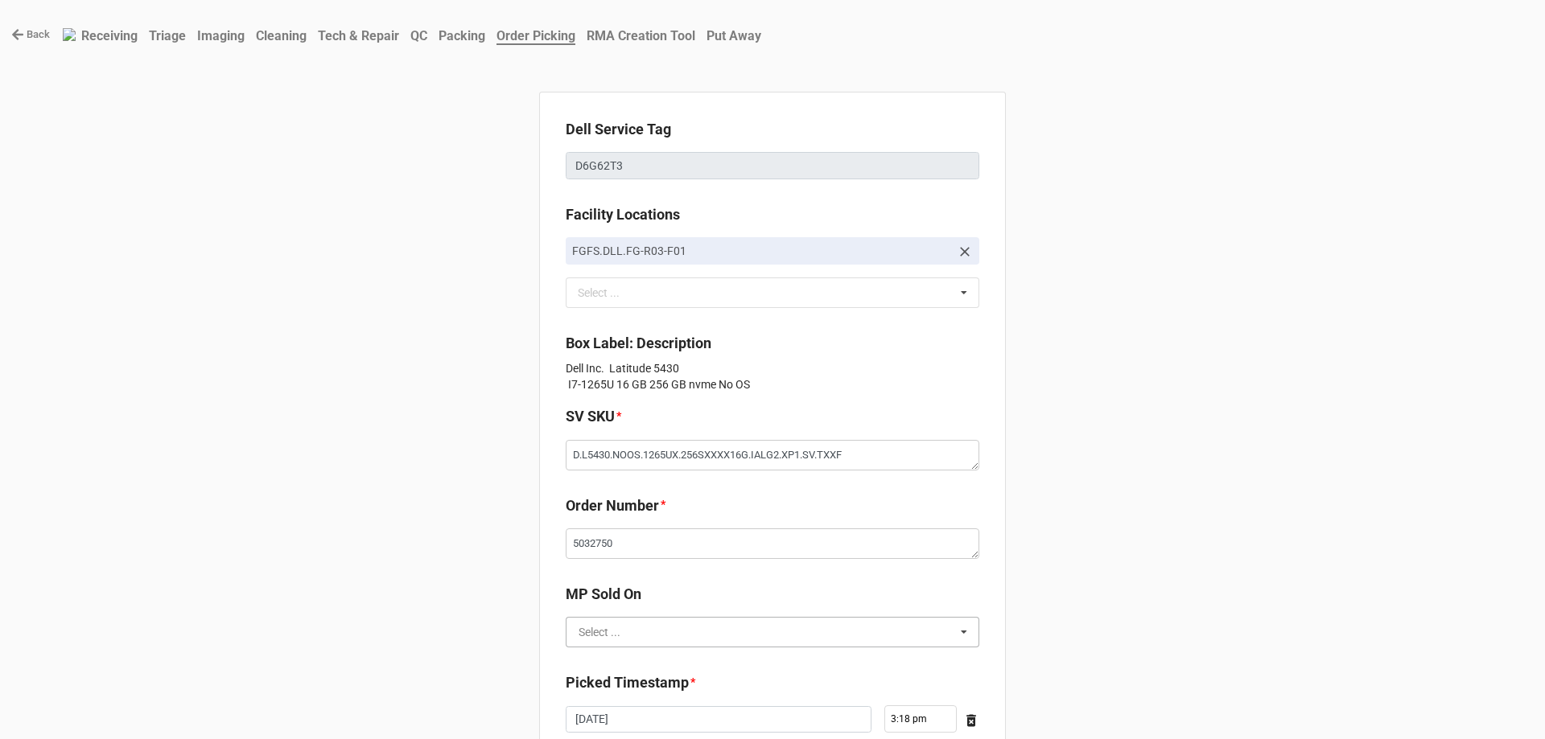
click at [652, 639] on input "text" at bounding box center [773, 632] width 412 height 29
click at [652, 651] on div "D2C" at bounding box center [772, 662] width 412 height 30
type textarea "x"
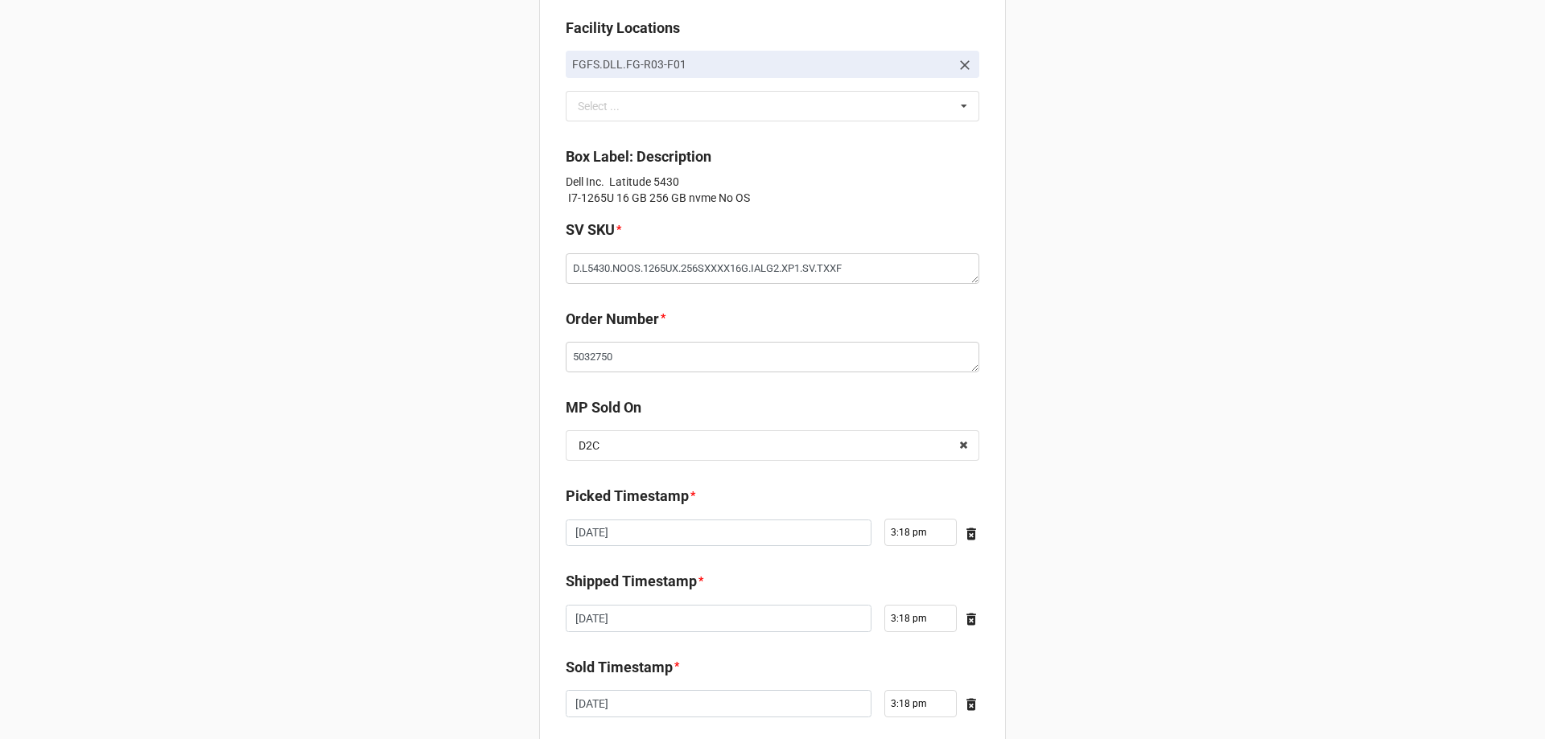
scroll to position [288, 0]
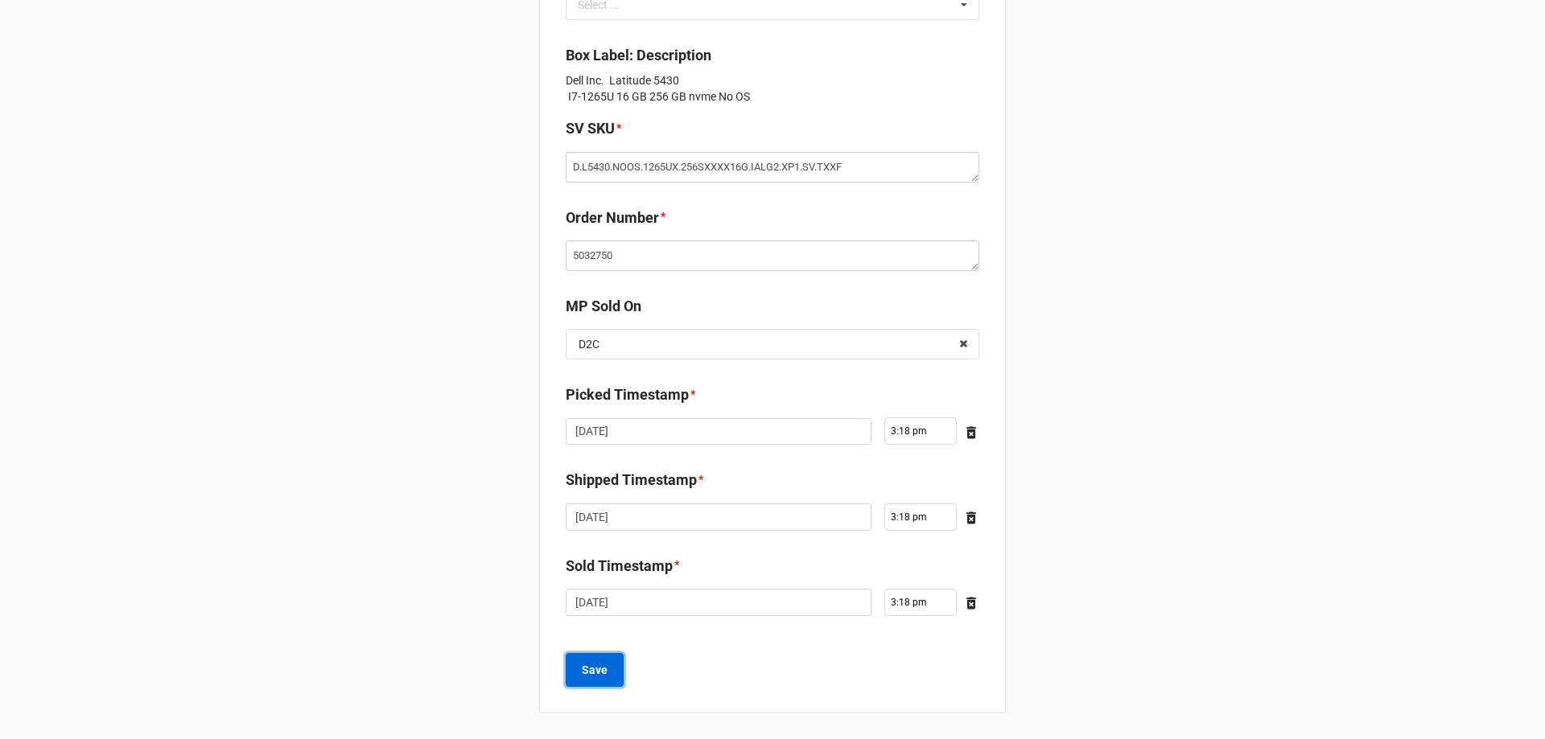
click at [566, 669] on button "Save" at bounding box center [595, 670] width 58 height 34
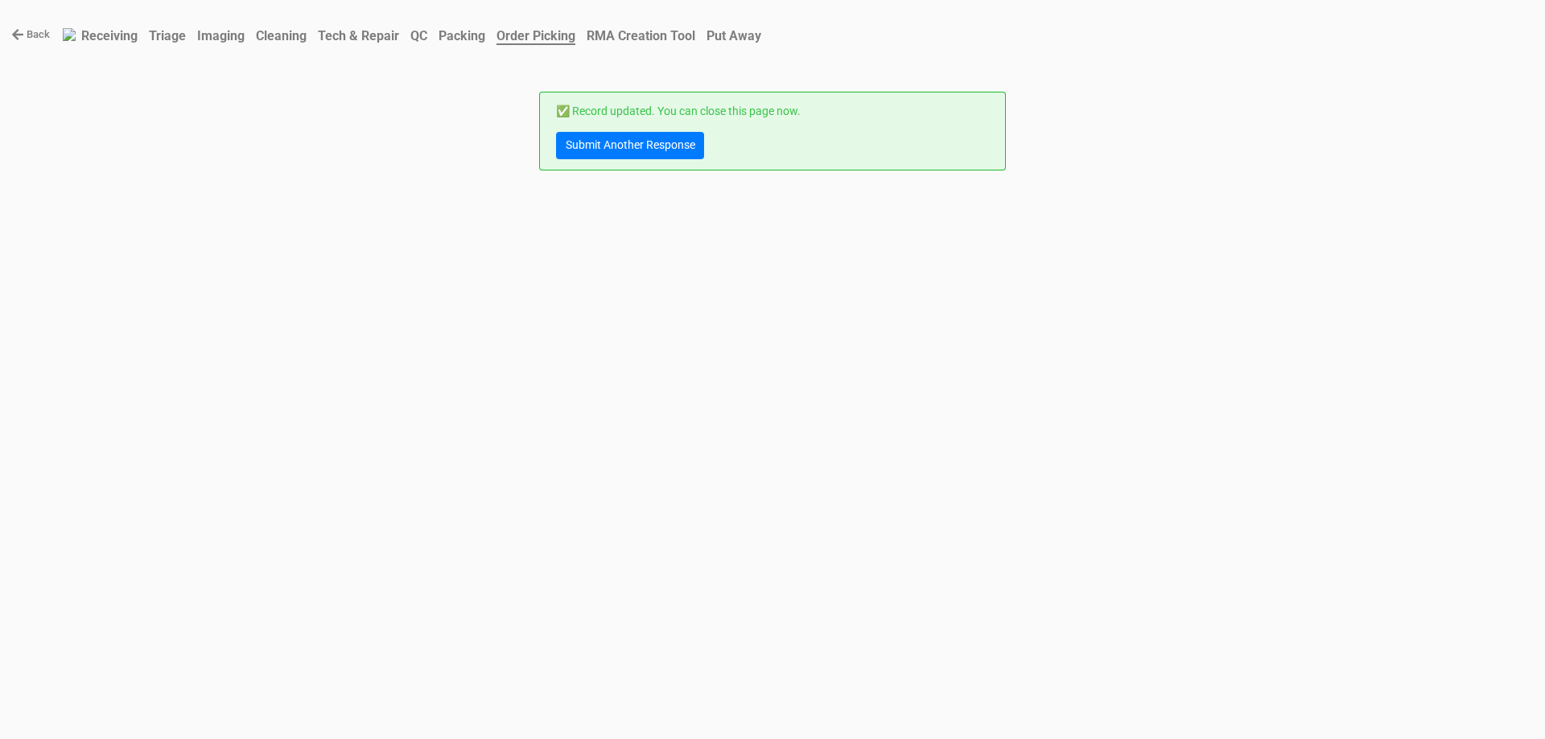
scroll to position [0, 0]
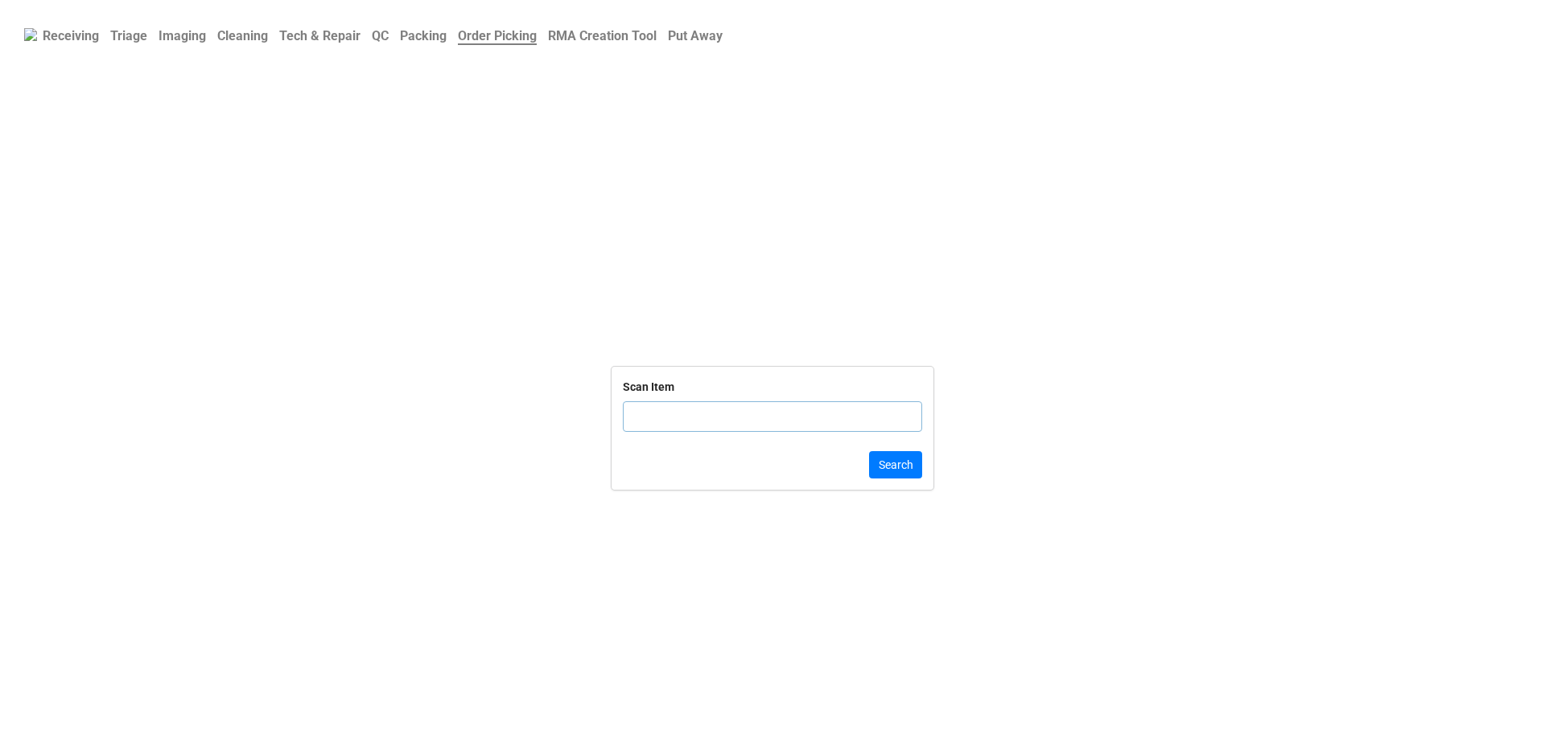
click at [714, 422] on input "text" at bounding box center [772, 416] width 299 height 31
click button "Search" at bounding box center [895, 464] width 53 height 27
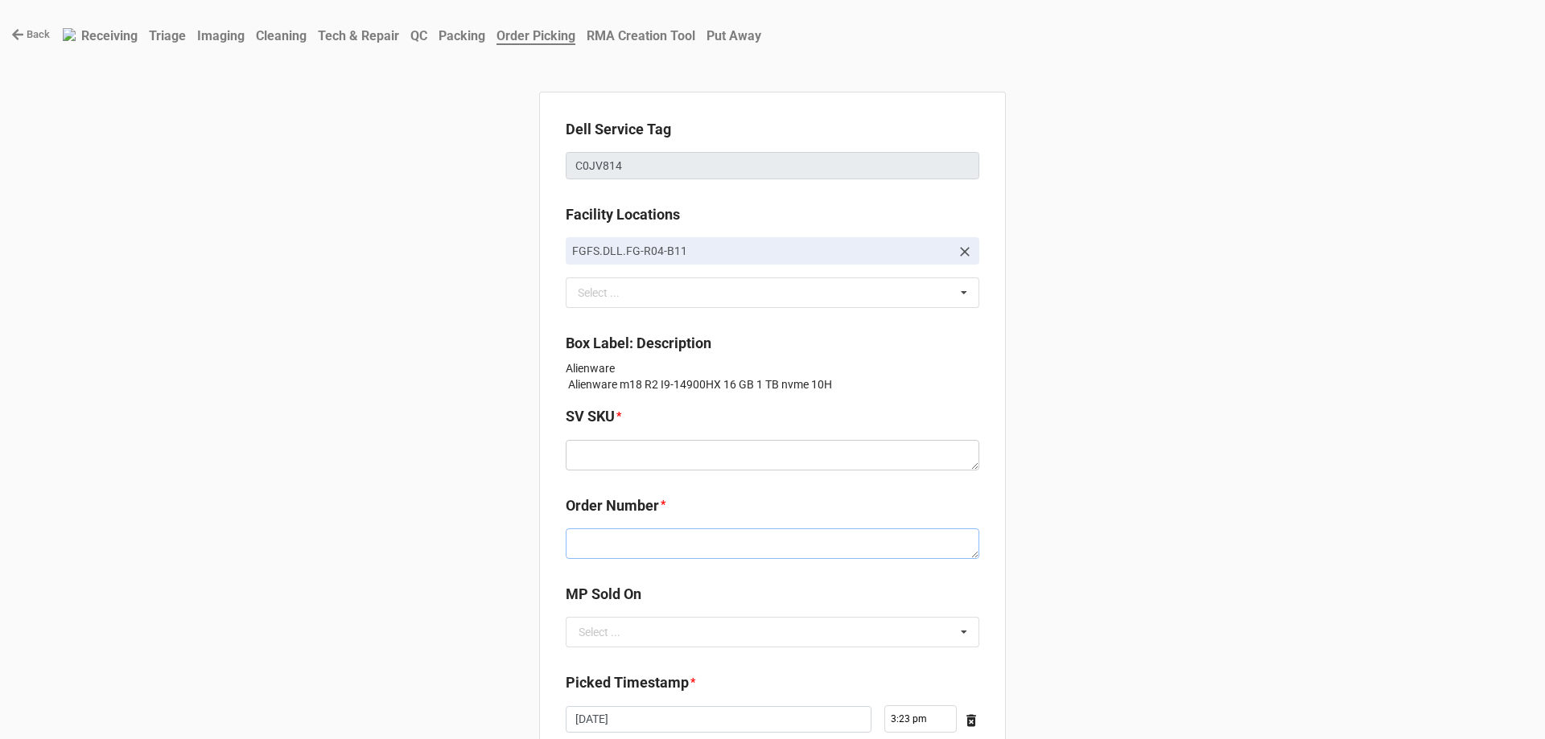
click at [649, 550] on textarea at bounding box center [773, 544] width 414 height 31
paste textarea "5032749"
type textarea "x"
type textarea "5032749"
click at [639, 456] on textarea at bounding box center [773, 455] width 414 height 31
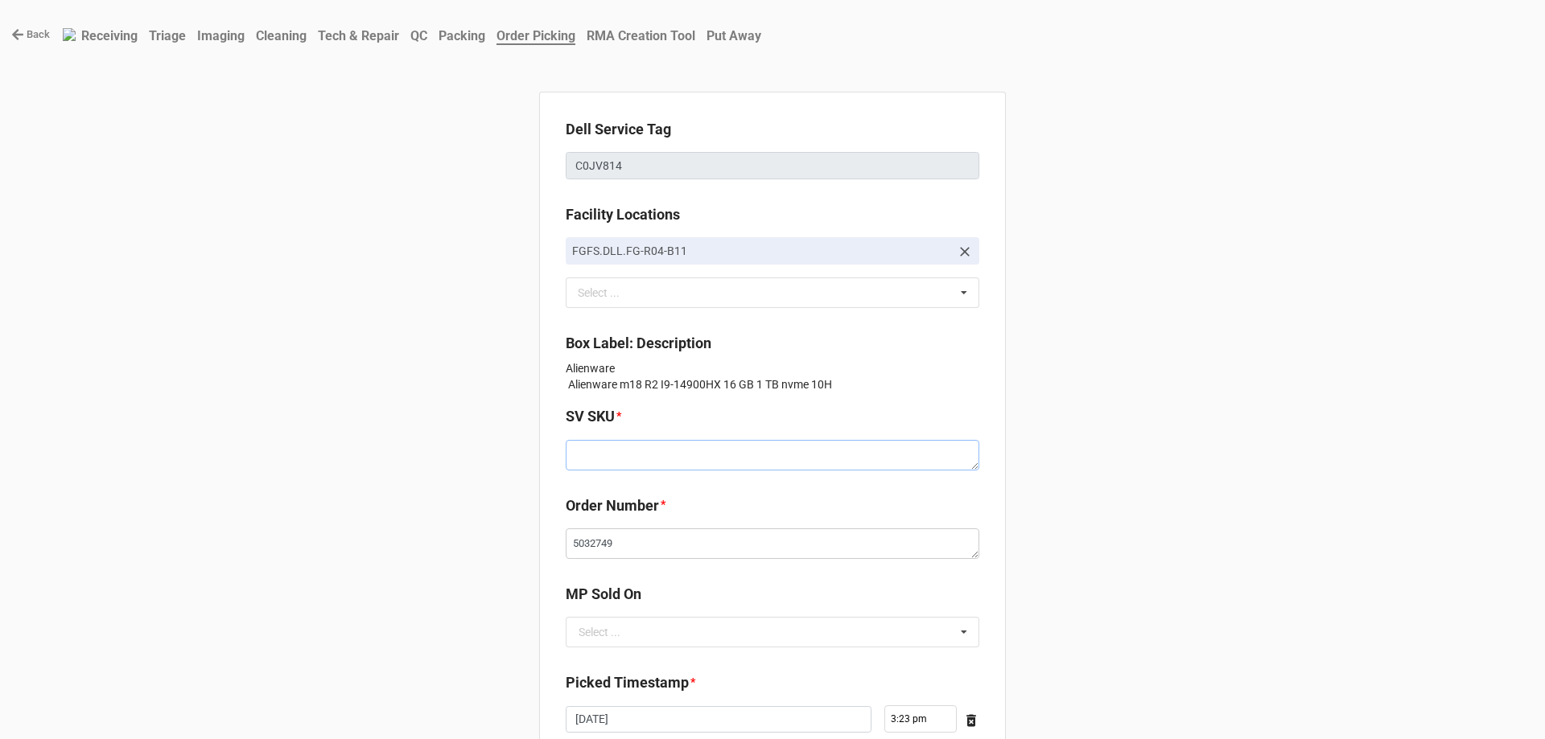
paste textarea "E.M18R2.W10H.14900H.1TBSXXXX16G.MX110.XE1.GY.BxxW"
type textarea "x"
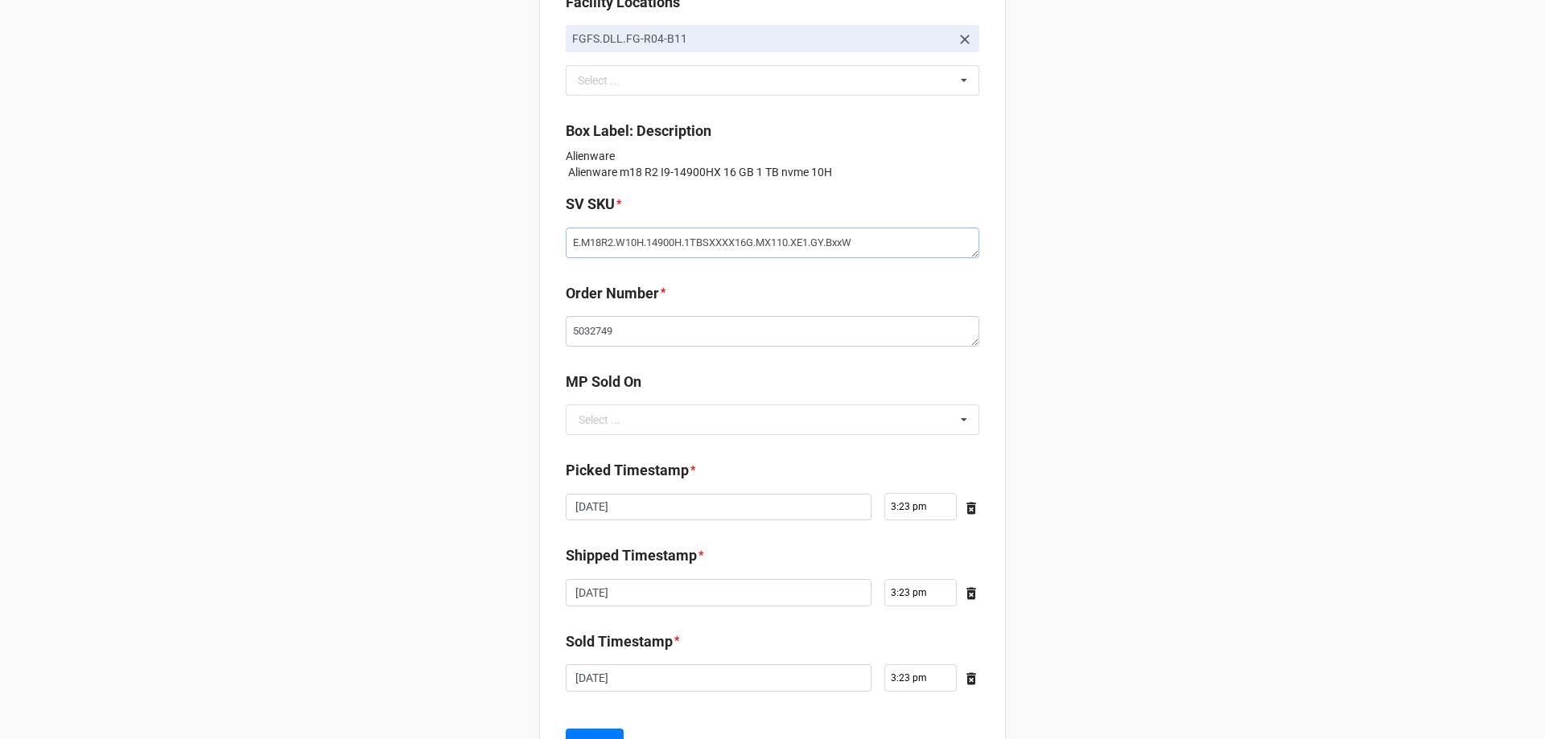
scroll to position [288, 0]
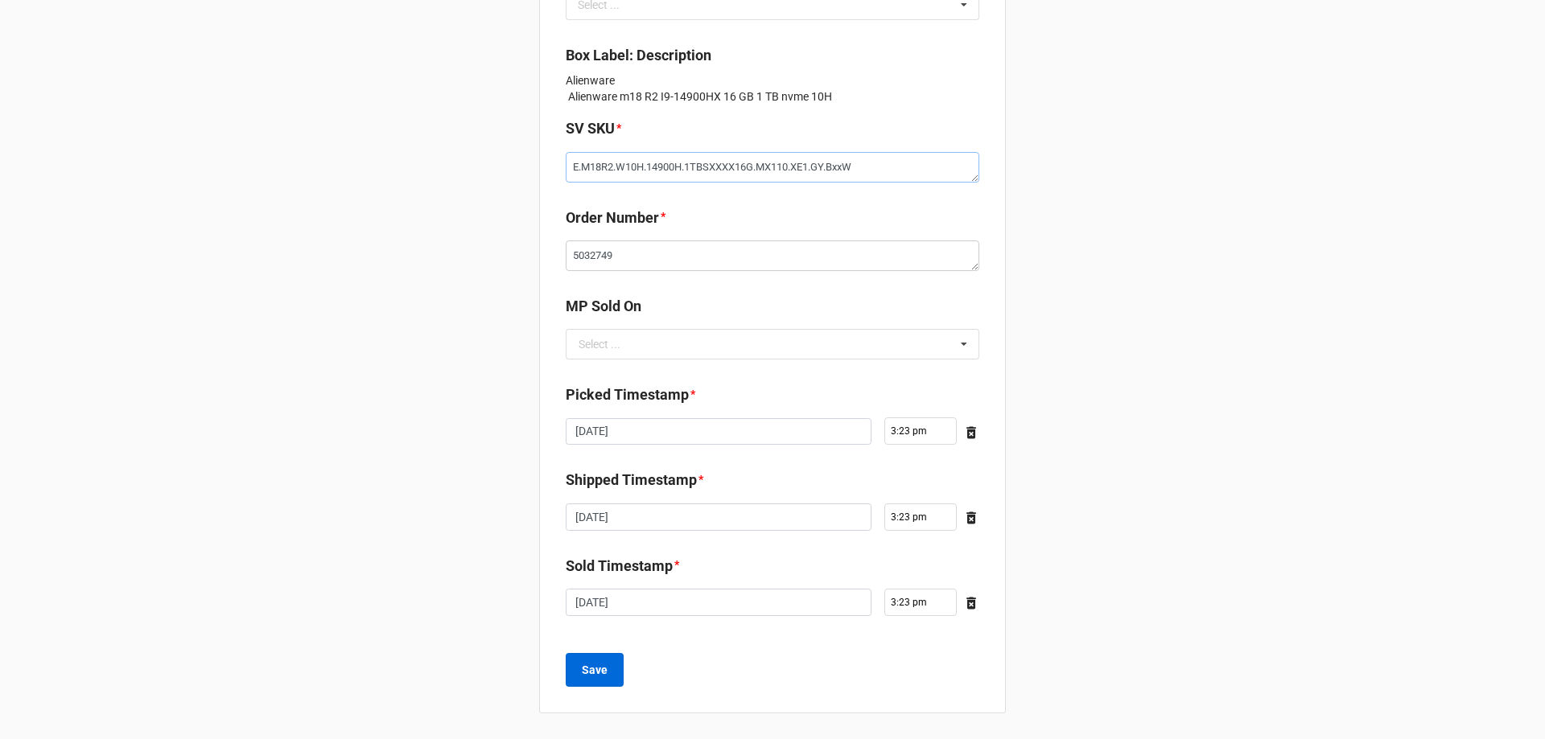
type textarea "E.M18R2.W10H.14900H.1TBSXXXX16G.MX110.XE1.GY.BxxW"
click at [601, 664] on b "Save" at bounding box center [595, 670] width 26 height 17
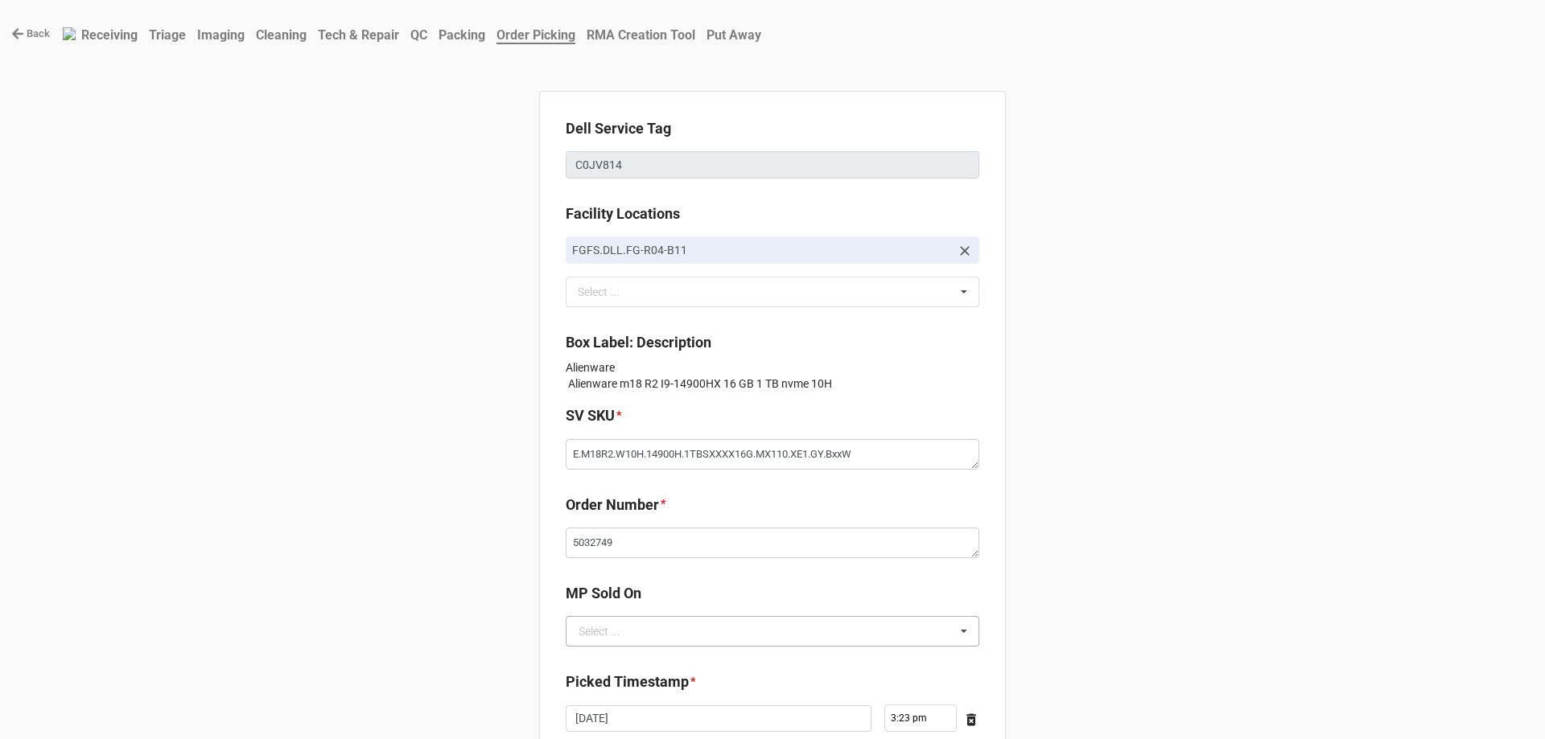
scroll to position [0, 0]
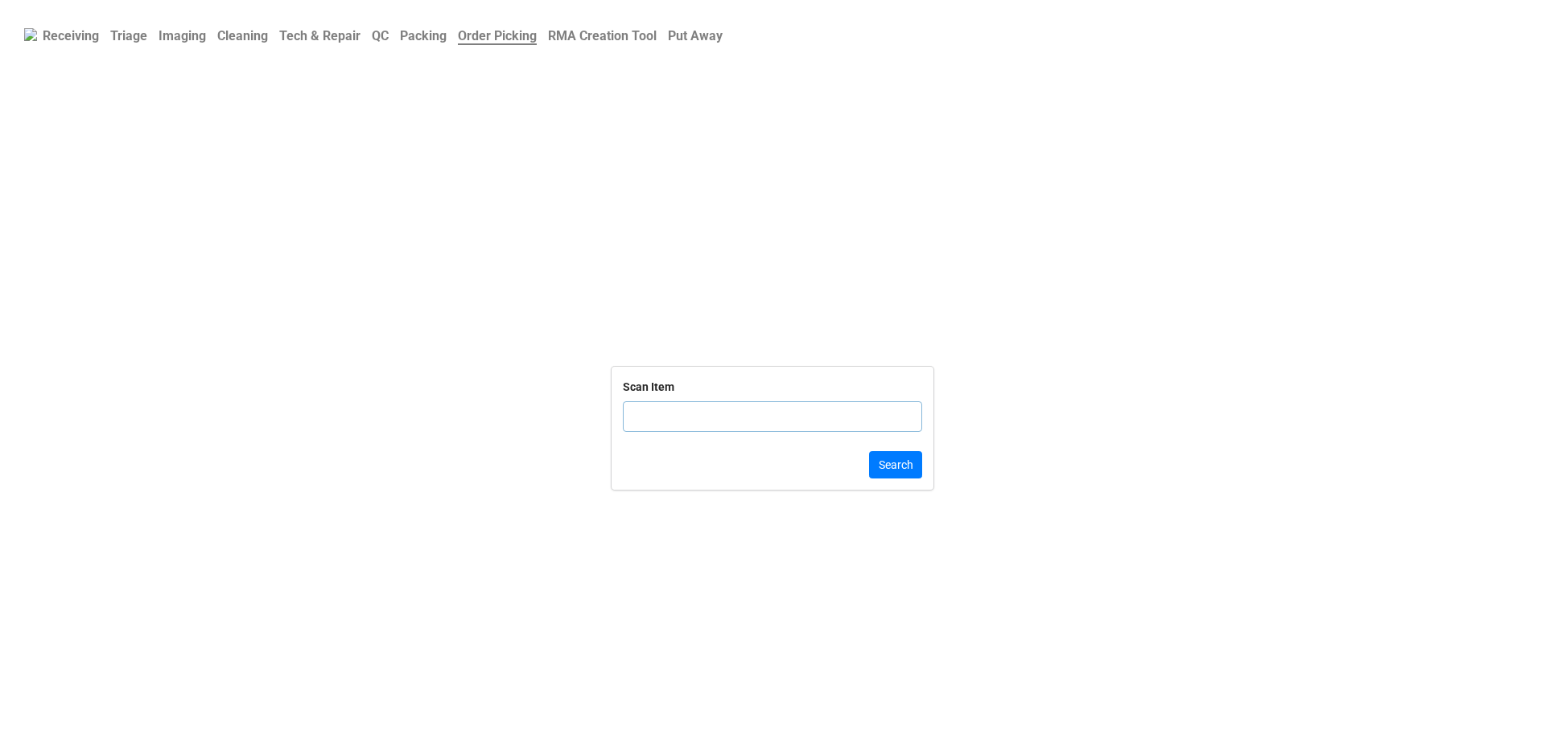
click at [703, 430] on input "text" at bounding box center [772, 416] width 299 height 31
click button "Search" at bounding box center [895, 464] width 53 height 27
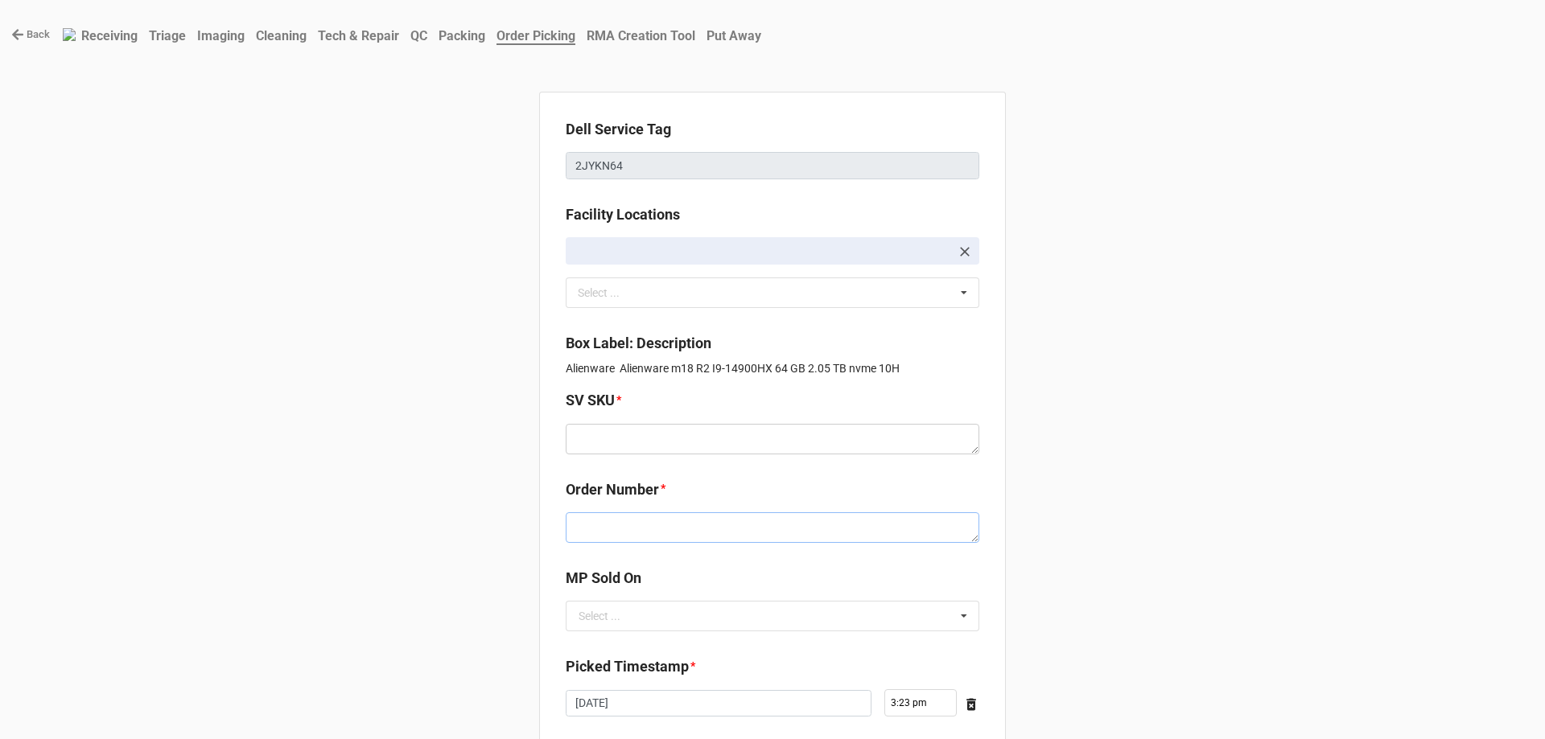
click at [638, 537] on textarea at bounding box center [773, 528] width 414 height 31
paste textarea "E.M18R2.W10H.14900H.1TBSXXXX16G.MX110.XE1.GY.BxxW"
type textarea "x"
type textarea "E.M18R2.W10H.14900H.1TBSXXXX16G.MX110.XE1.GY.BxxW"
click at [657, 519] on textarea "E.M18R2.W10H.14900H.1TBSXXXX16G.MX110.XE1.GY.BxxW" at bounding box center [773, 528] width 414 height 31
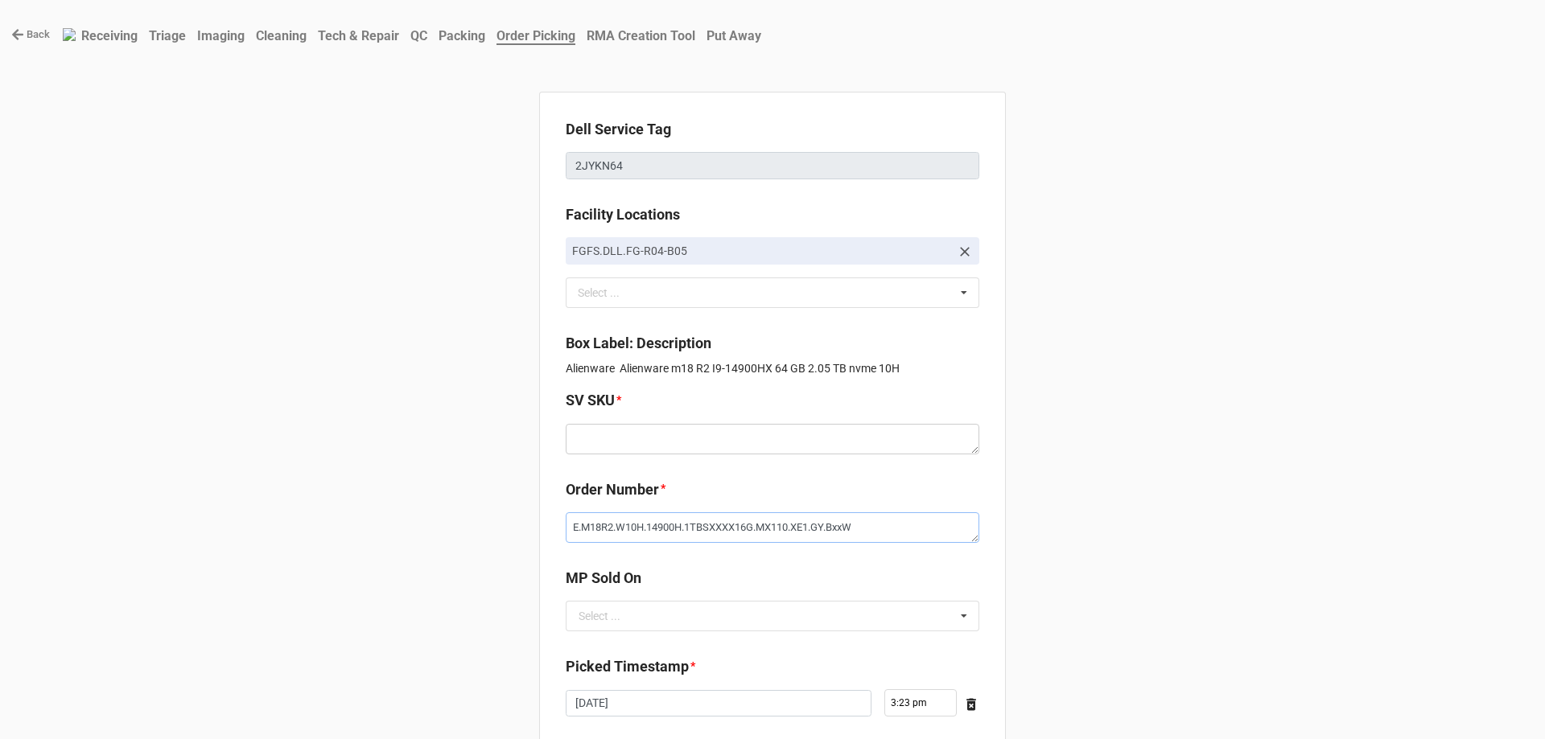
click at [658, 519] on textarea "E.M18R2.W10H.14900H.1TBSXXXX16G.MX110.XE1.GY.BxxW" at bounding box center [773, 528] width 414 height 31
click at [644, 452] on textarea at bounding box center [773, 439] width 414 height 31
paste textarea "E.M18R2.W10H.14900H.2TBSXXXX64G.G409x.XE1.GY.BxxW"
type textarea "x"
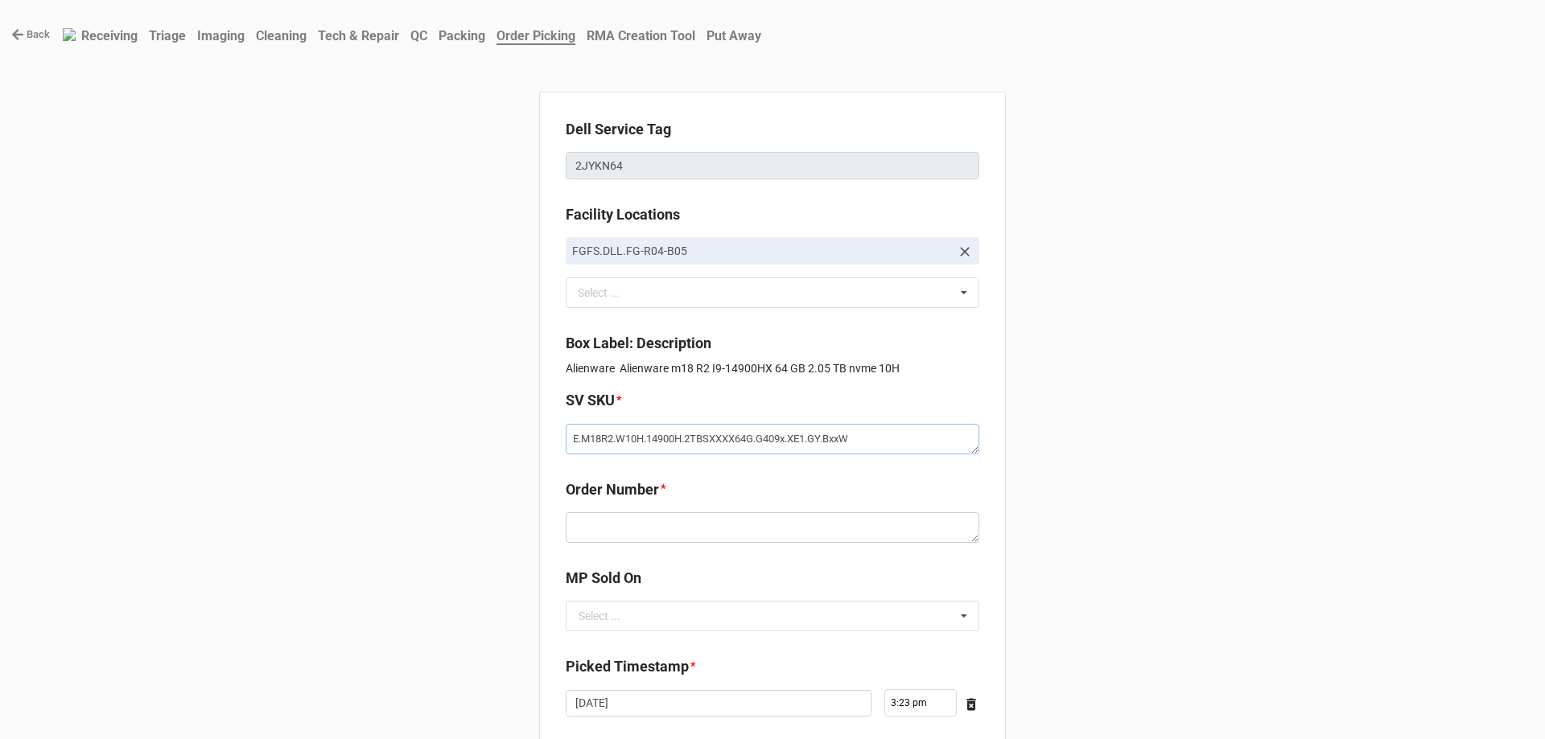
type textarea "E.M18R2.W10H.14900H.2TBSXXXX64G.G409x.XE1.GY.BxxW"
click at [614, 535] on textarea at bounding box center [773, 528] width 414 height 31
paste textarea "5032749"
type textarea "x"
type textarea "5032749"
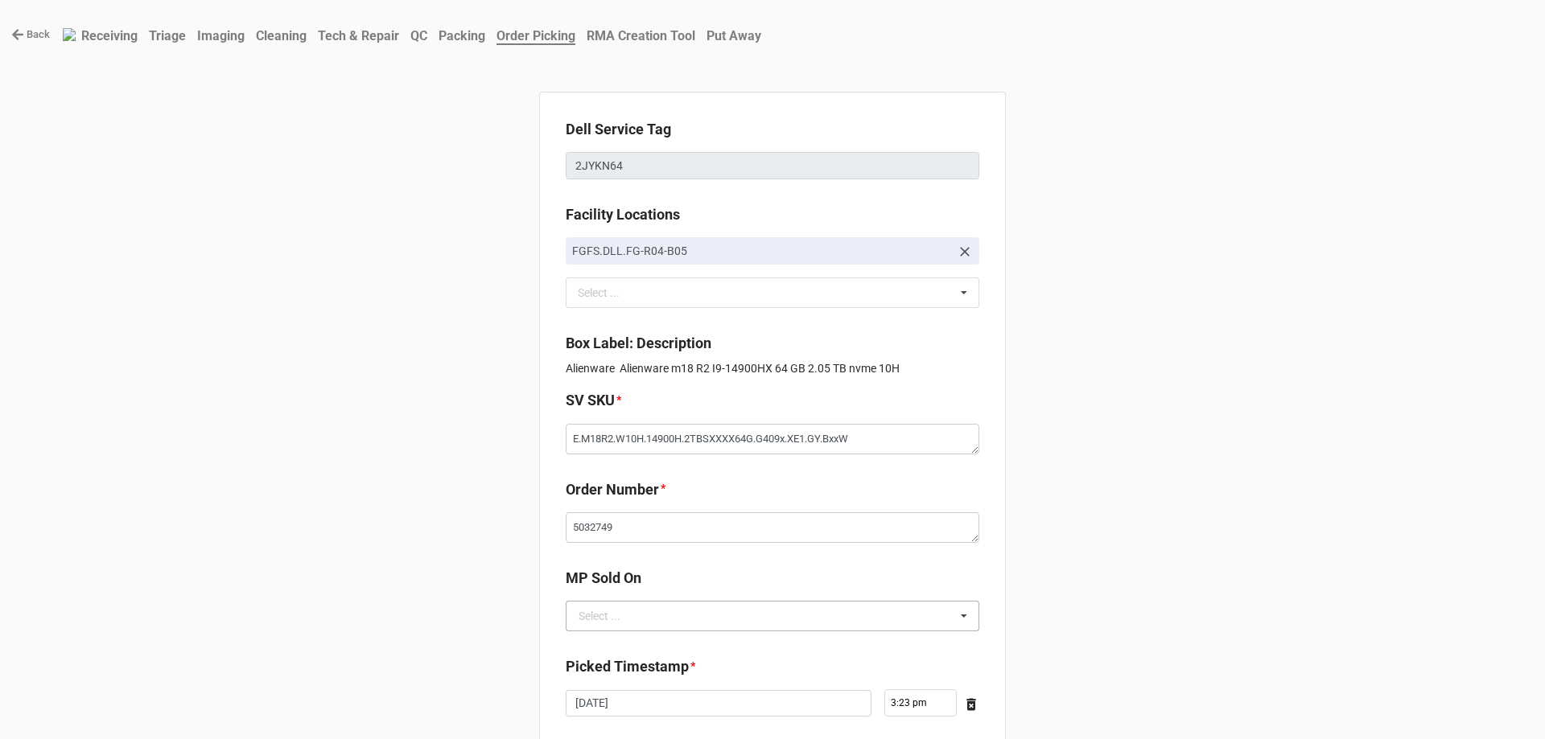
click at [603, 616] on div "Select ..." at bounding box center [600, 616] width 42 height 11
click at [610, 632] on div "D2C" at bounding box center [772, 646] width 412 height 30
type textarea "x"
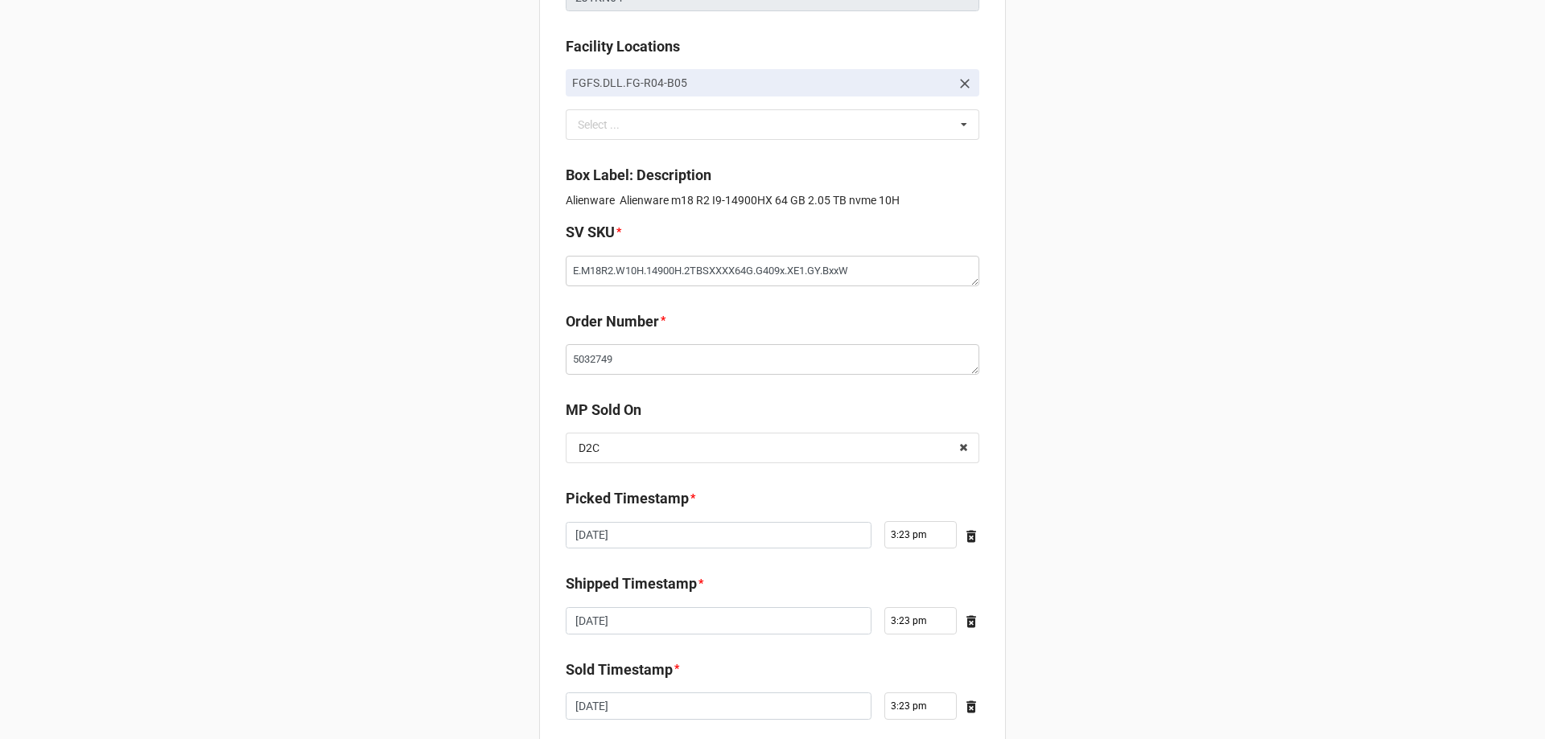
scroll to position [272, 0]
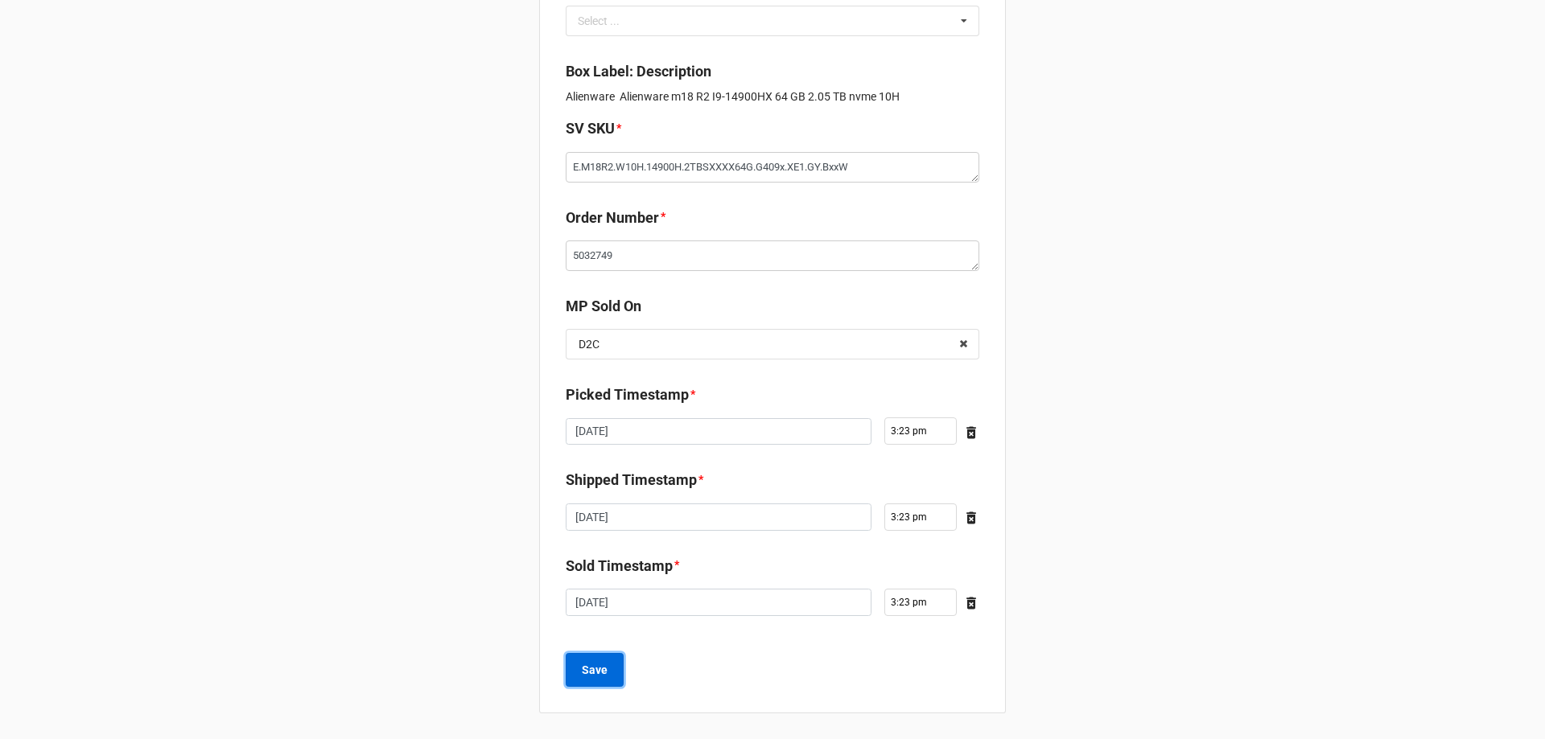
click at [607, 661] on button "Save" at bounding box center [595, 670] width 58 height 34
